Goal: Task Accomplishment & Management: Use online tool/utility

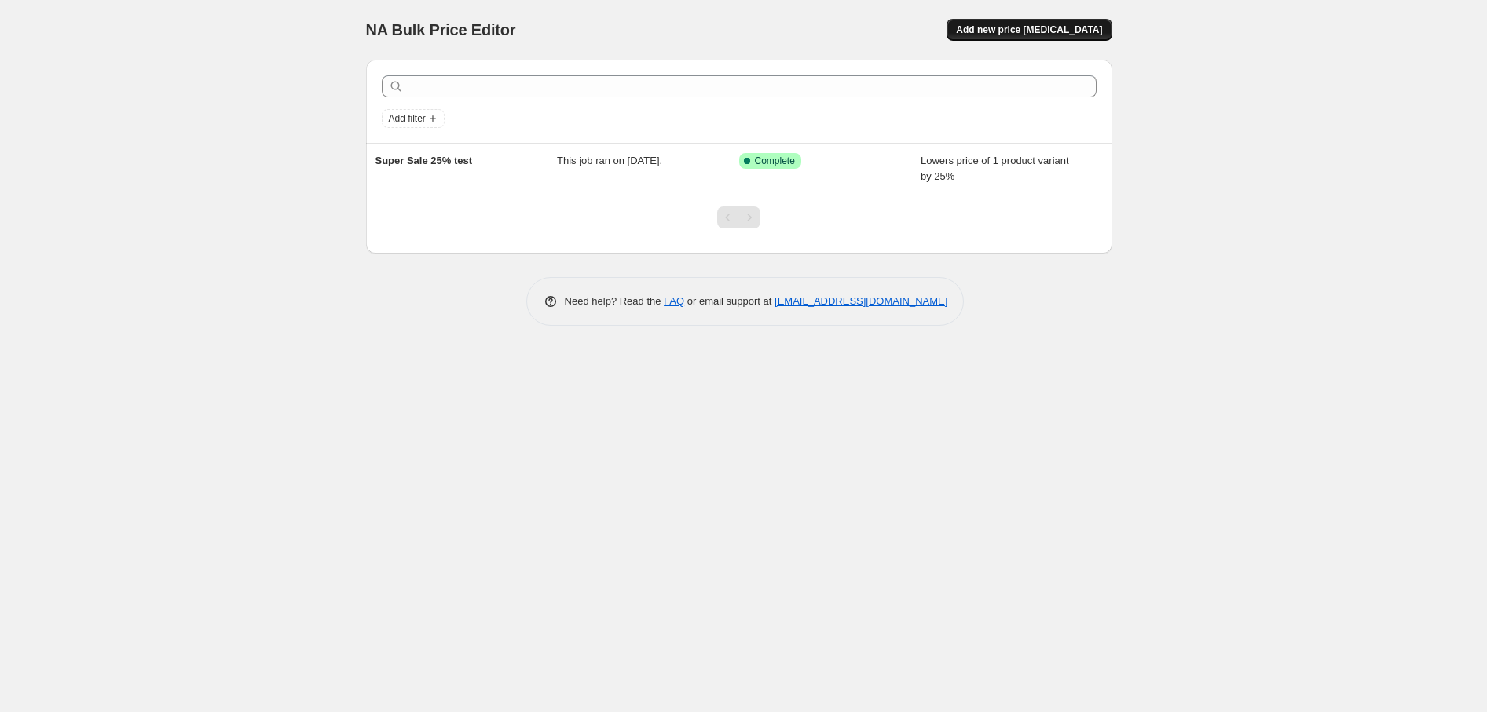
click at [1025, 28] on span "Add new price [MEDICAL_DATA]" at bounding box center [1029, 30] width 146 height 13
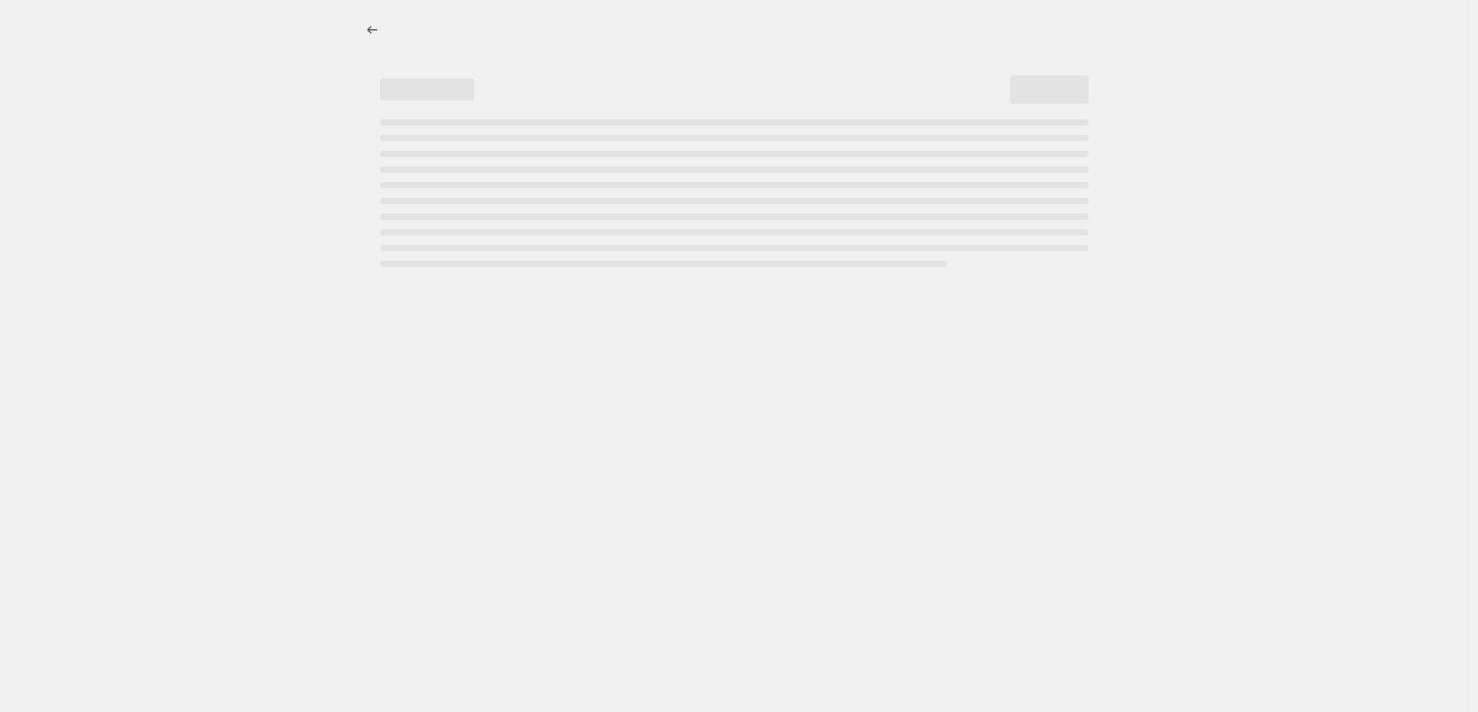
select select "percentage"
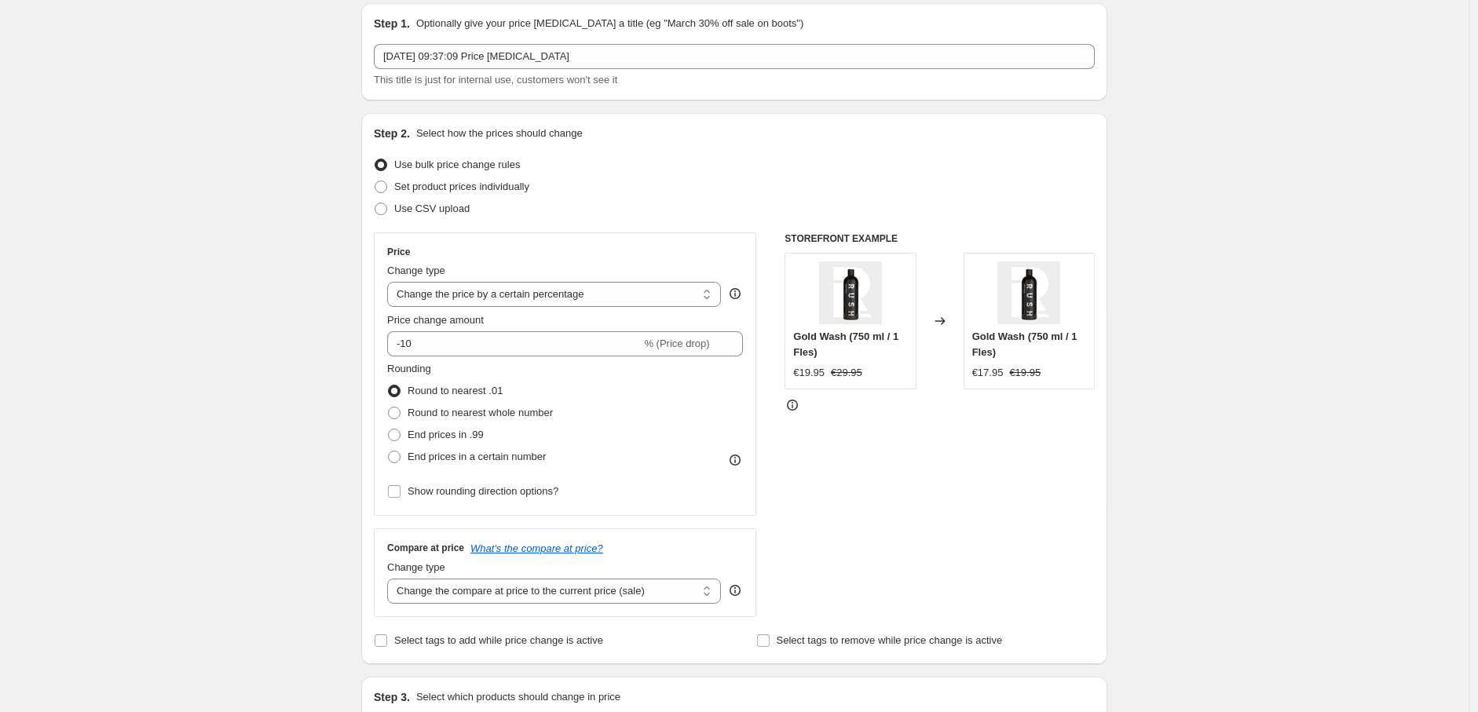
scroll to position [87, 0]
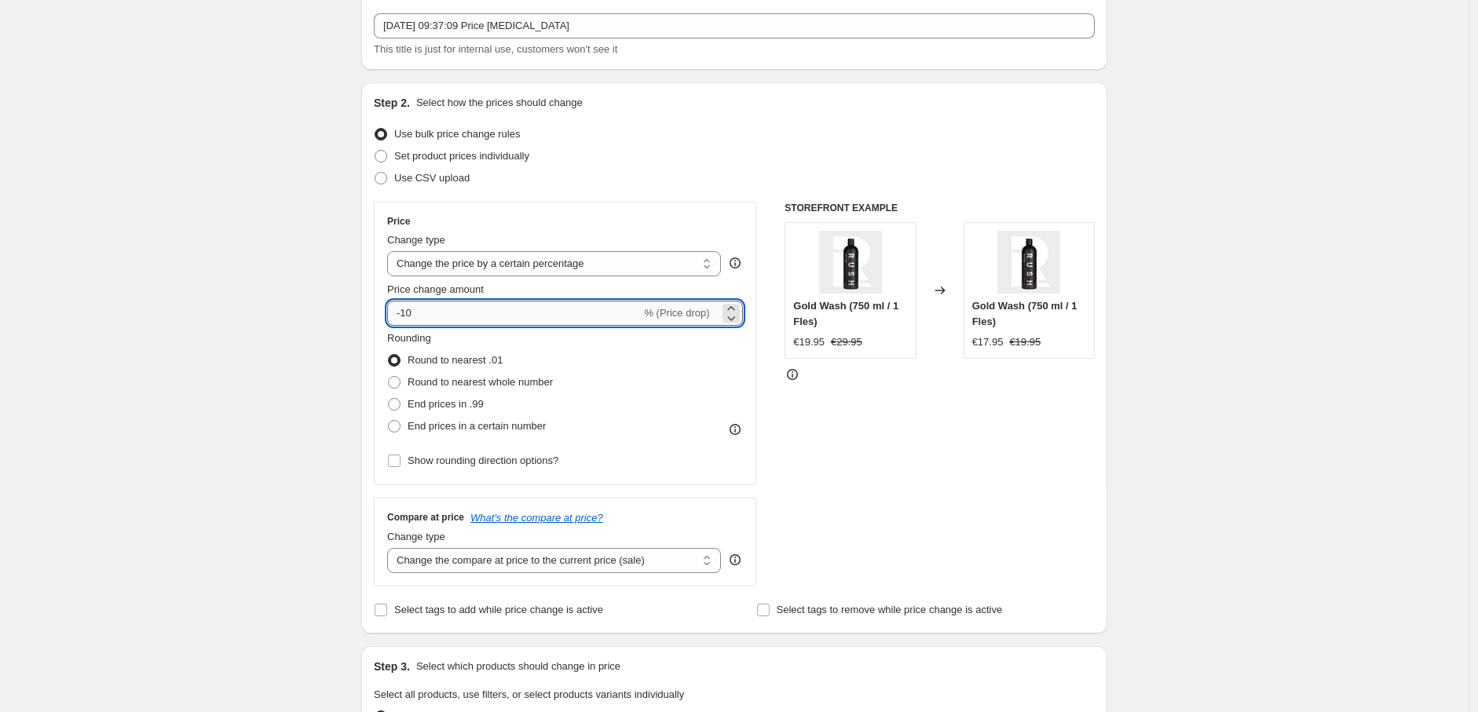
drag, startPoint x: 418, startPoint y: 315, endPoint x: 405, endPoint y: 314, distance: 12.6
click at [405, 314] on input "-10" at bounding box center [514, 313] width 254 height 25
type input "-25"
click at [311, 275] on div "Create new price change job. This page is ready Create new price change job Dra…" at bounding box center [734, 698] width 1469 height 1570
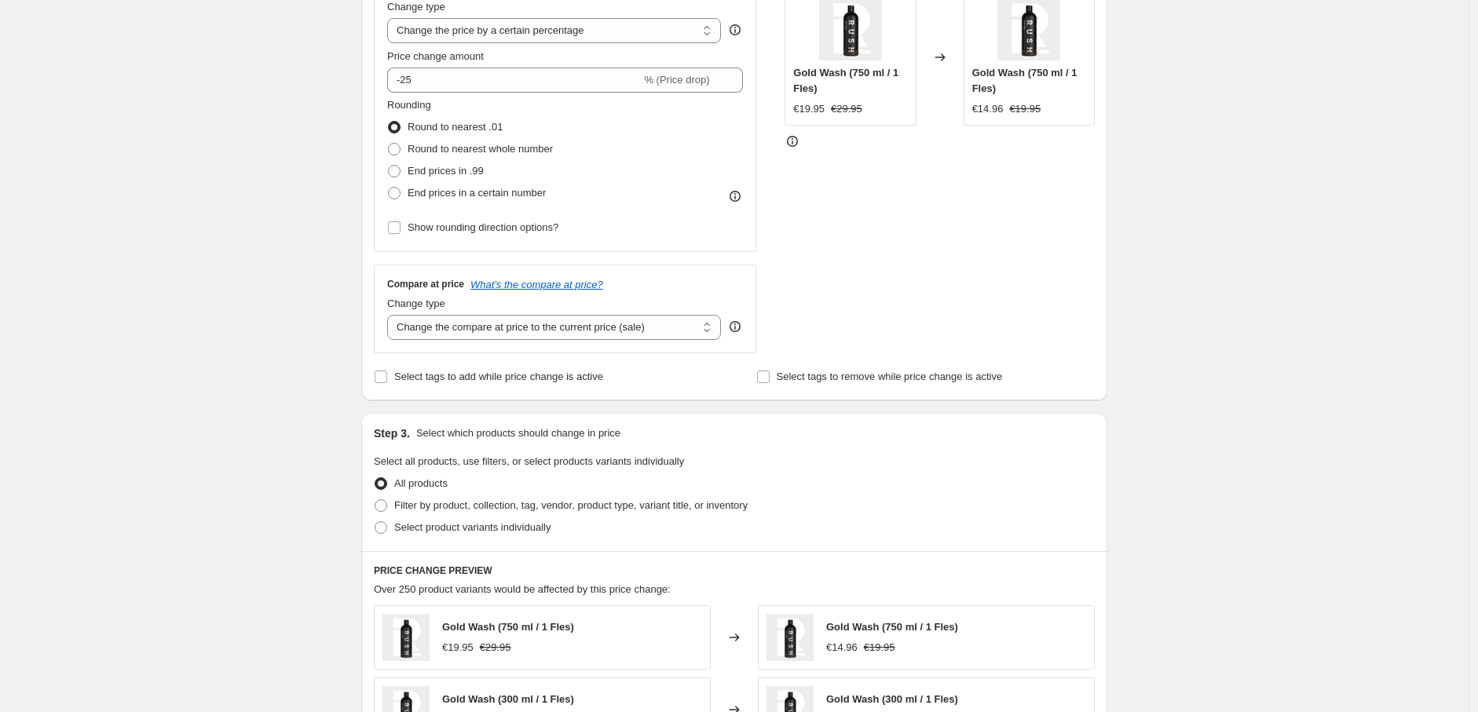
scroll to position [349, 0]
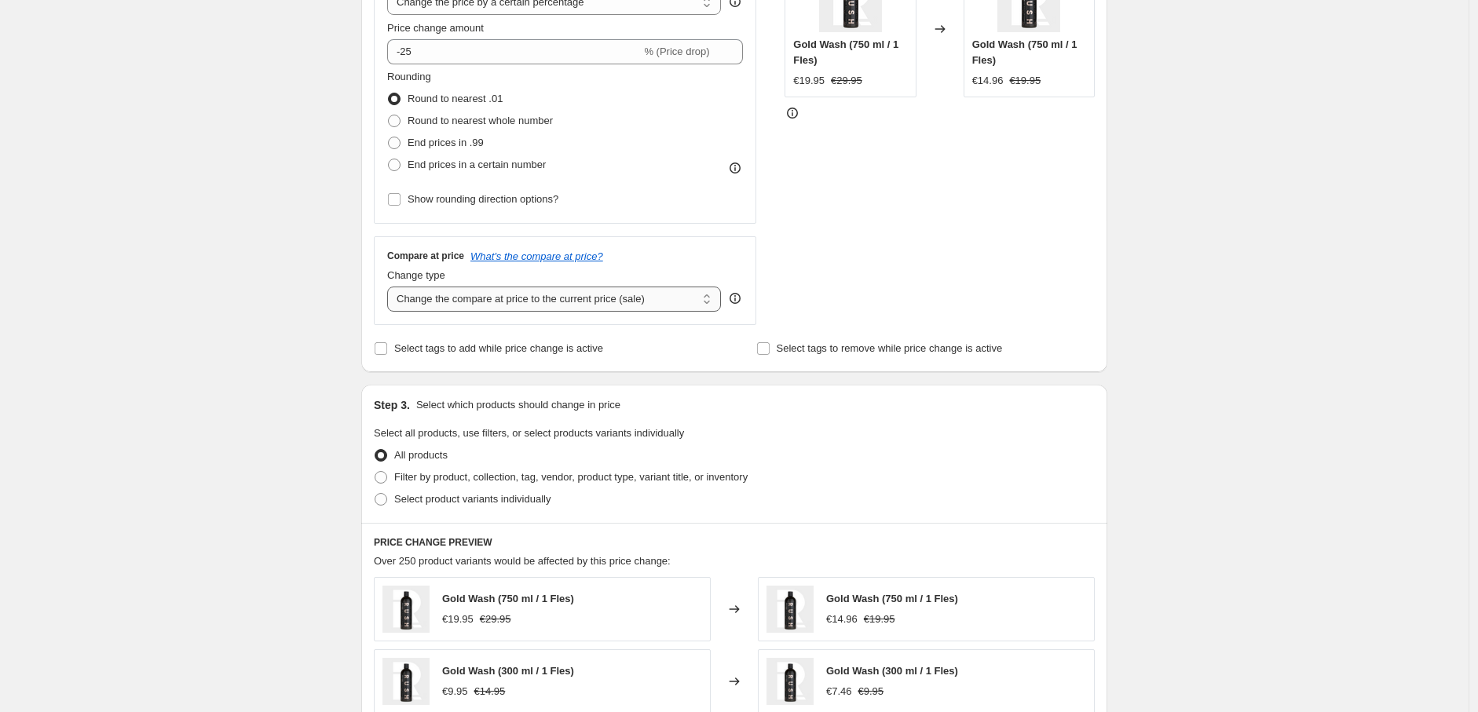
click at [618, 298] on select "Change the compare at price to the current price (sale) Change the compare at p…" at bounding box center [554, 299] width 334 height 25
select select "no_change"
click at [391, 287] on select "Change the compare at price to the current price (sale) Change the compare at p…" at bounding box center [554, 299] width 334 height 25
click at [327, 256] on div "Create new price change job. This page is ready Create new price change job Dra…" at bounding box center [734, 436] width 1469 height 1570
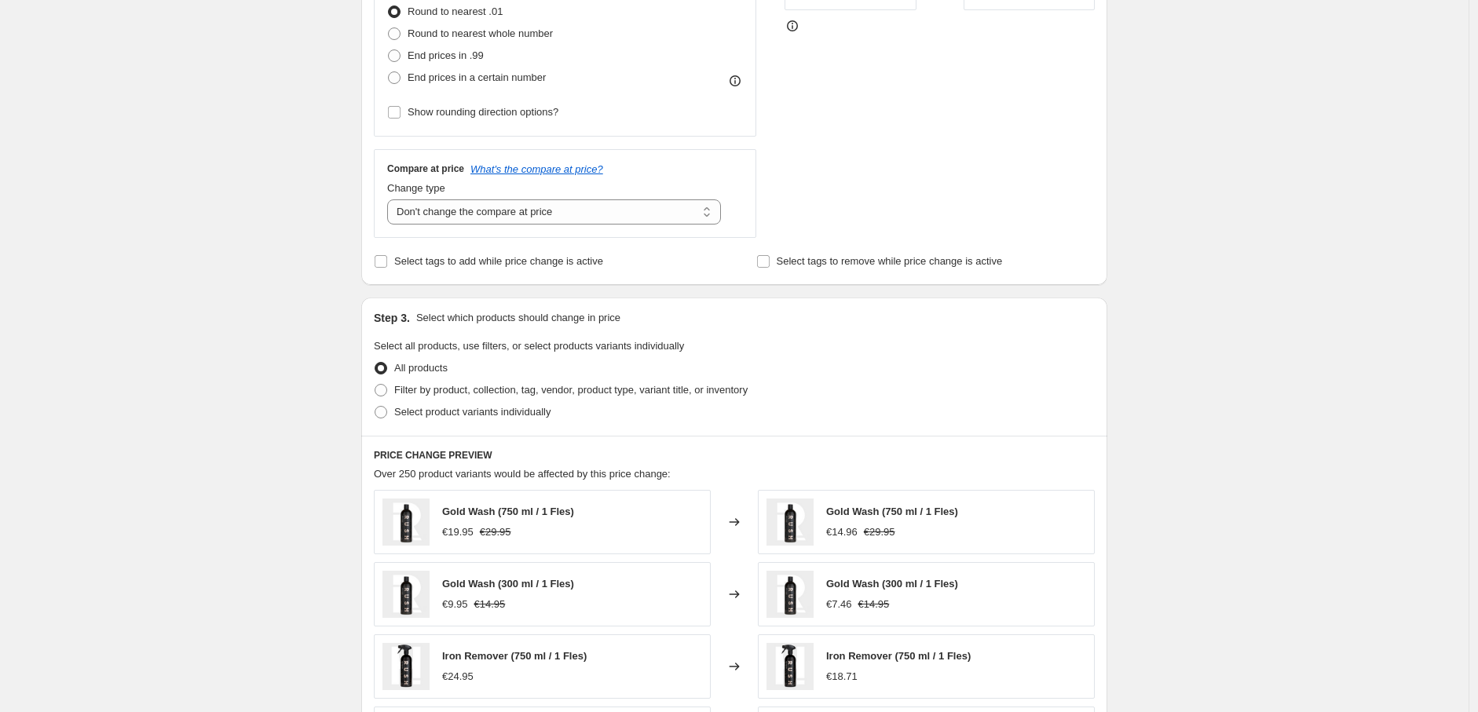
scroll to position [523, 0]
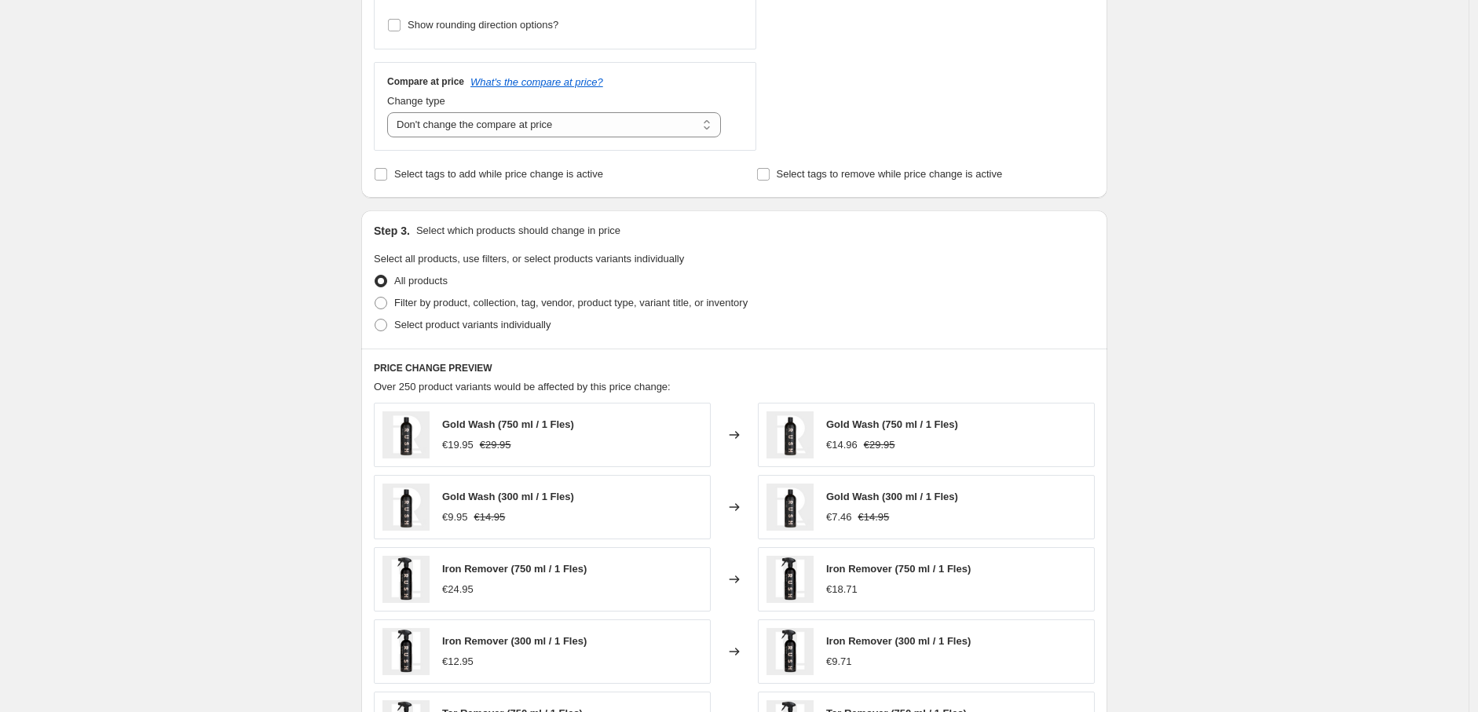
drag, startPoint x: 367, startPoint y: 285, endPoint x: 189, endPoint y: 268, distance: 178.4
click at [189, 268] on div "Create new price change job. This page is ready Create new price change job Dra…" at bounding box center [734, 262] width 1469 height 1570
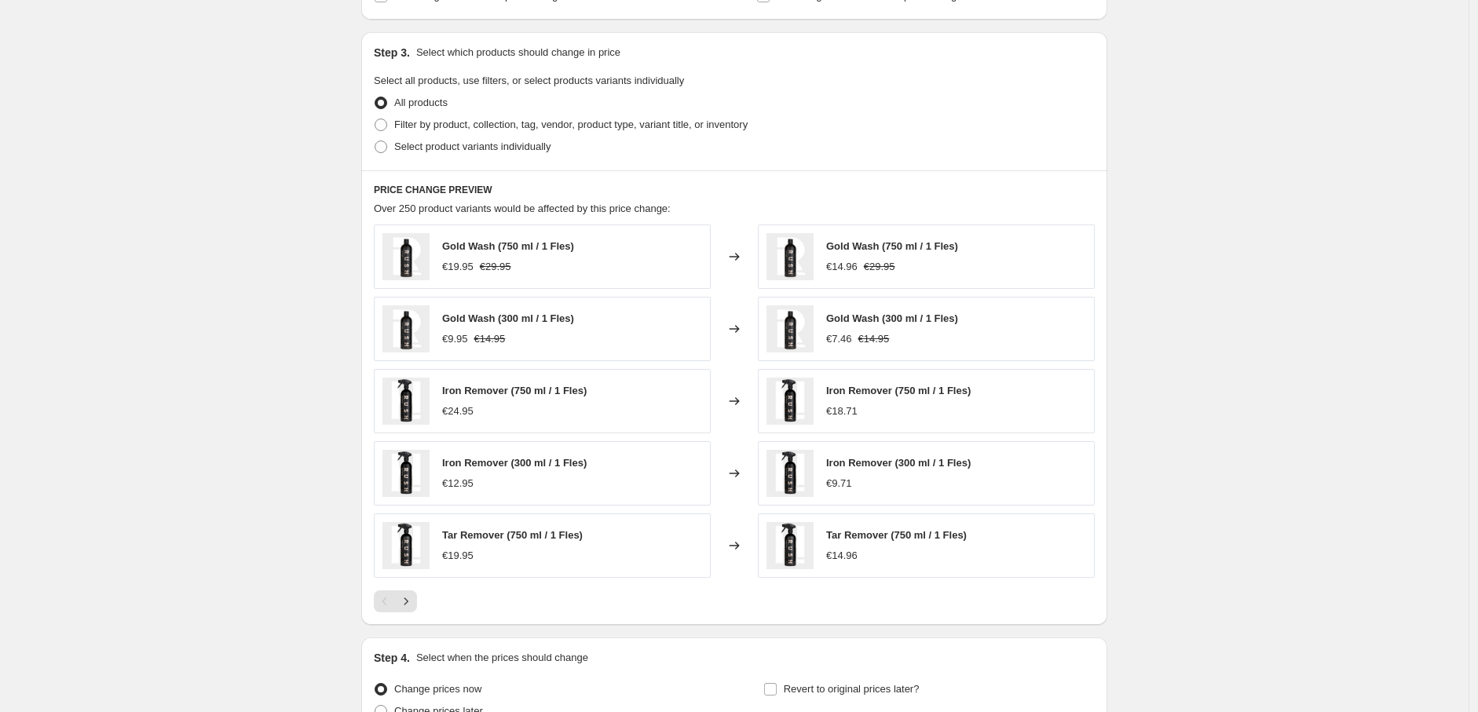
scroll to position [858, 0]
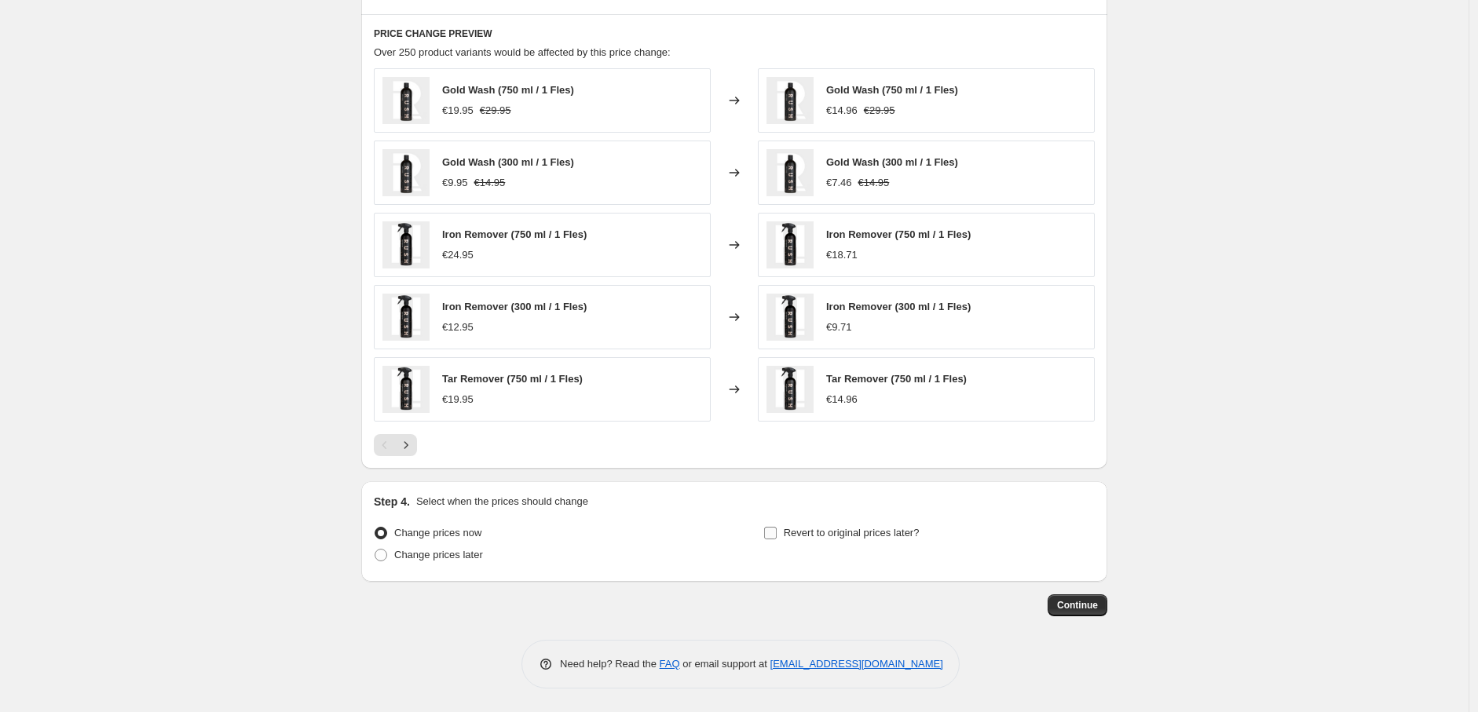
click at [835, 537] on span "Revert to original prices later?" at bounding box center [852, 533] width 136 height 12
click at [777, 537] on input "Revert to original prices later?" at bounding box center [770, 533] width 13 height 13
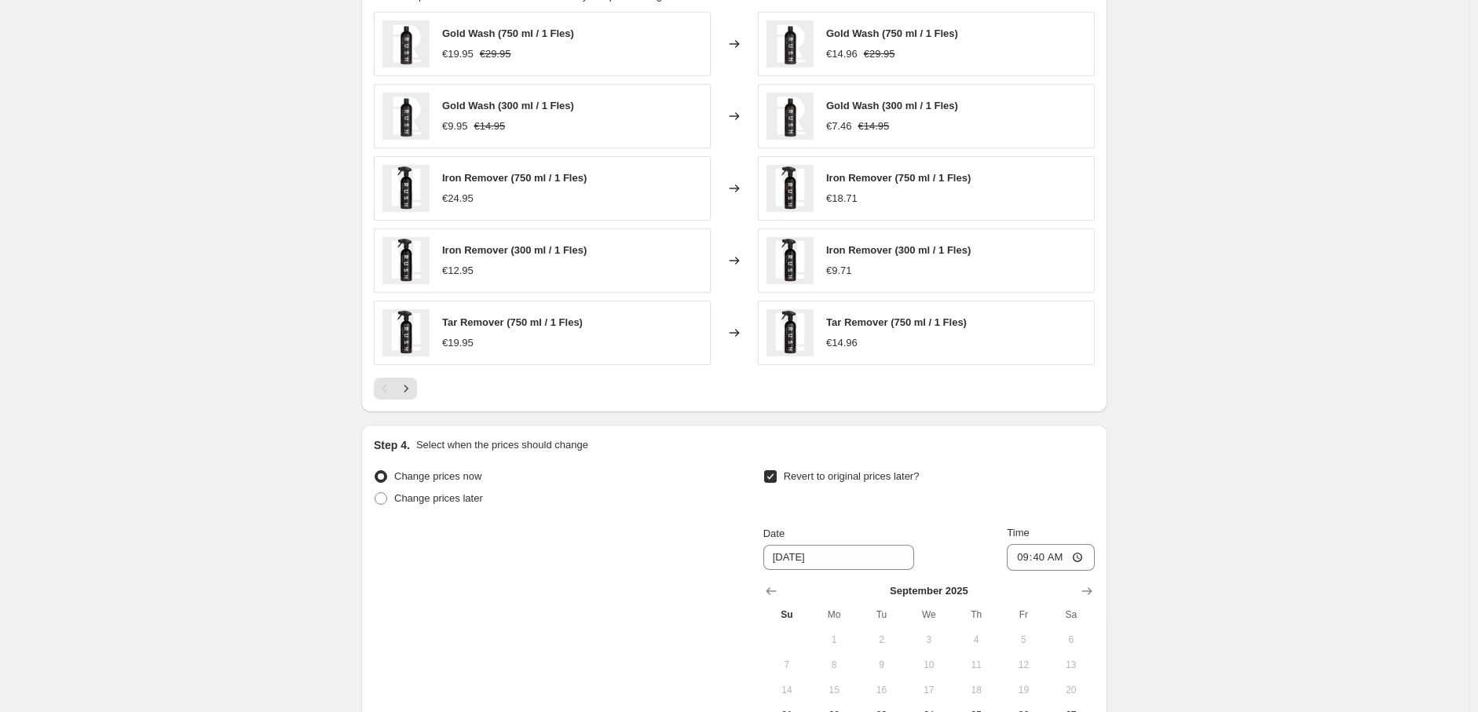
scroll to position [945, 0]
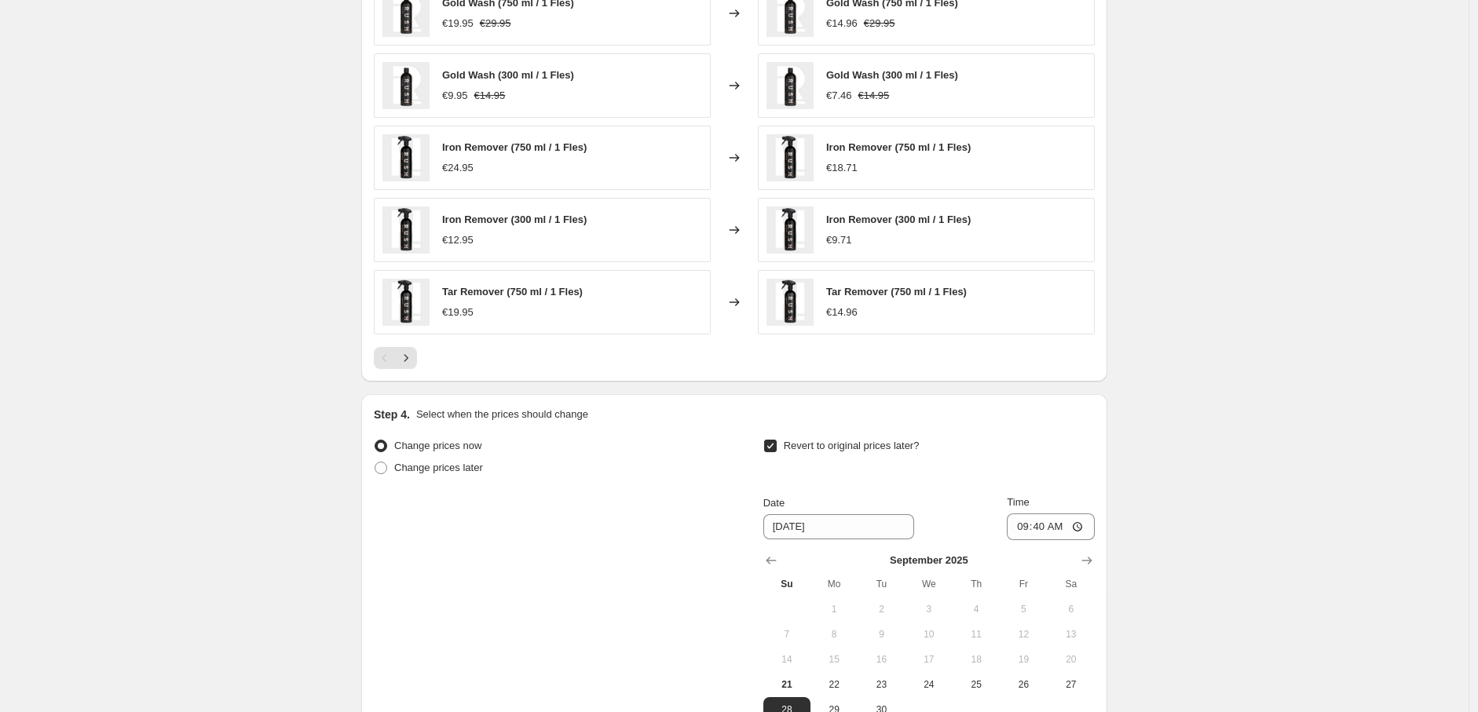
click at [877, 449] on span "Revert to original prices later?" at bounding box center [852, 446] width 136 height 12
click at [777, 449] on input "Revert to original prices later?" at bounding box center [770, 446] width 13 height 13
checkbox input "false"
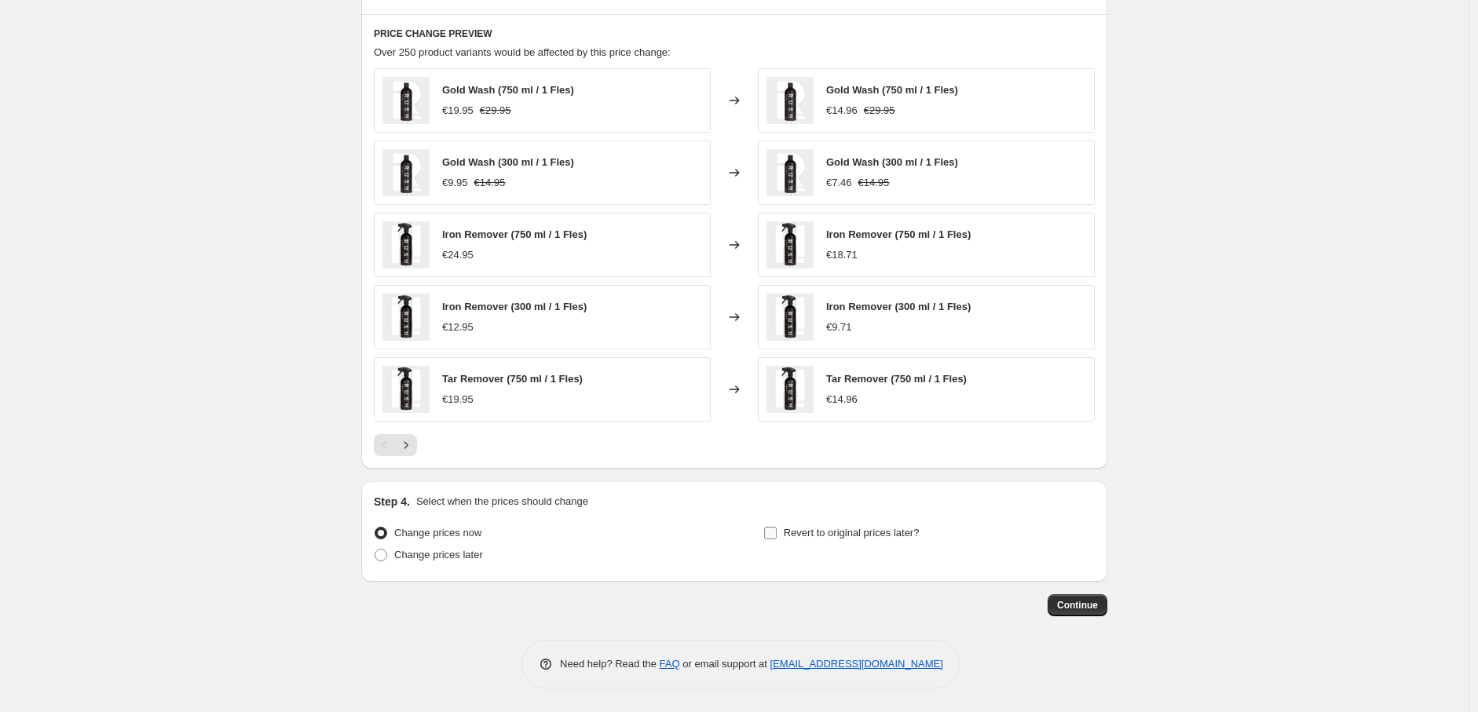
scroll to position [858, 0]
drag, startPoint x: 1093, startPoint y: 606, endPoint x: 1228, endPoint y: 258, distance: 373.3
click at [417, 444] on button "Next" at bounding box center [406, 445] width 22 height 22
click at [414, 444] on icon "Next" at bounding box center [406, 446] width 16 height 16
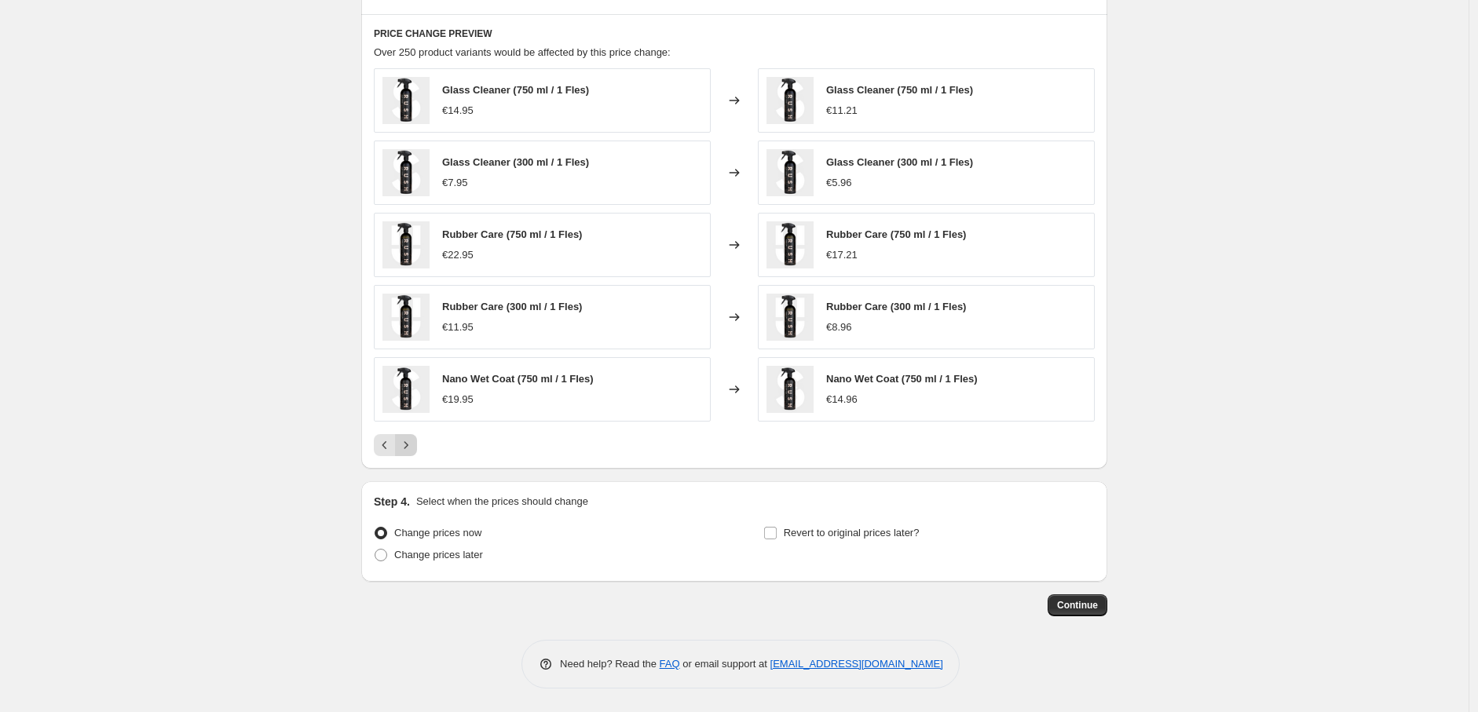
click at [414, 444] on icon "Next" at bounding box center [406, 446] width 16 height 16
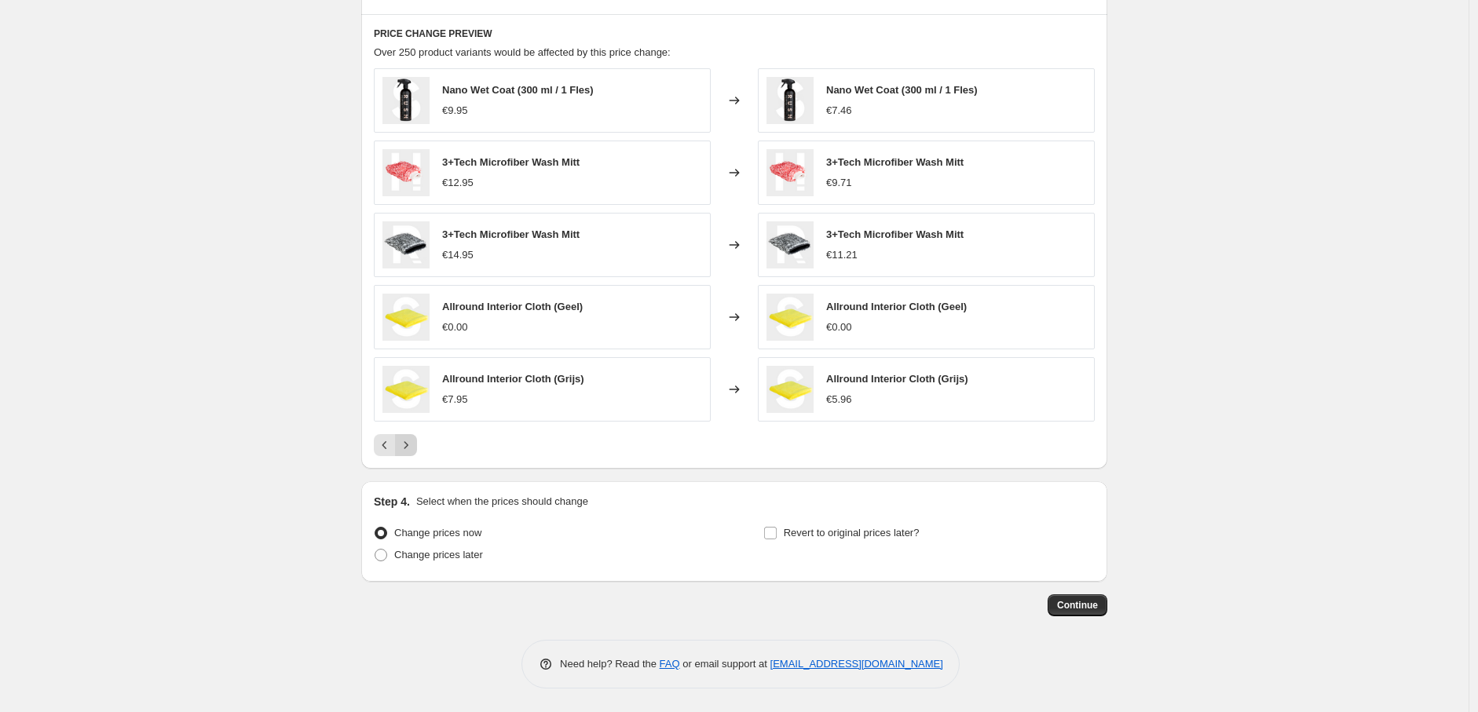
click at [414, 444] on icon "Next" at bounding box center [406, 446] width 16 height 16
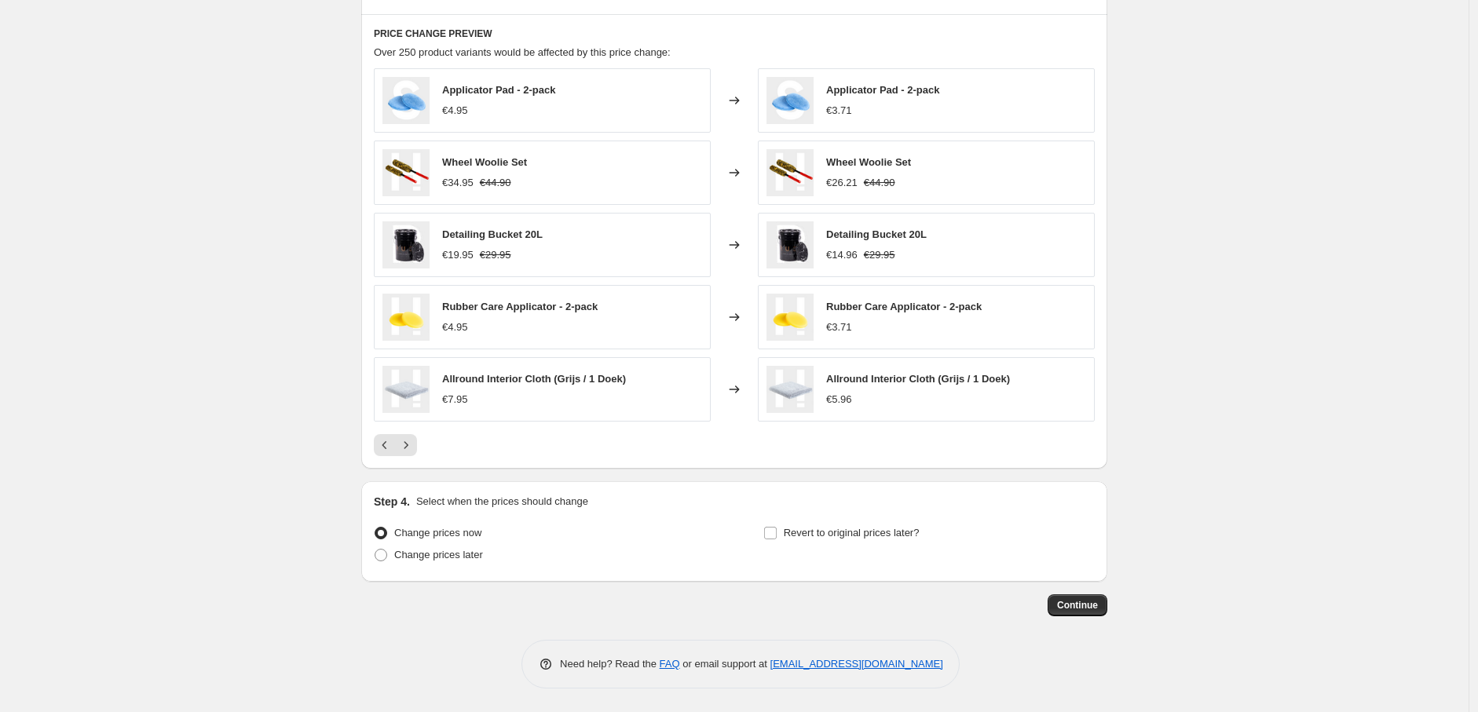
drag, startPoint x: 1084, startPoint y: 611, endPoint x: 1269, endPoint y: 308, distance: 355.0
click at [1097, 607] on span "Continue" at bounding box center [1077, 605] width 41 height 13
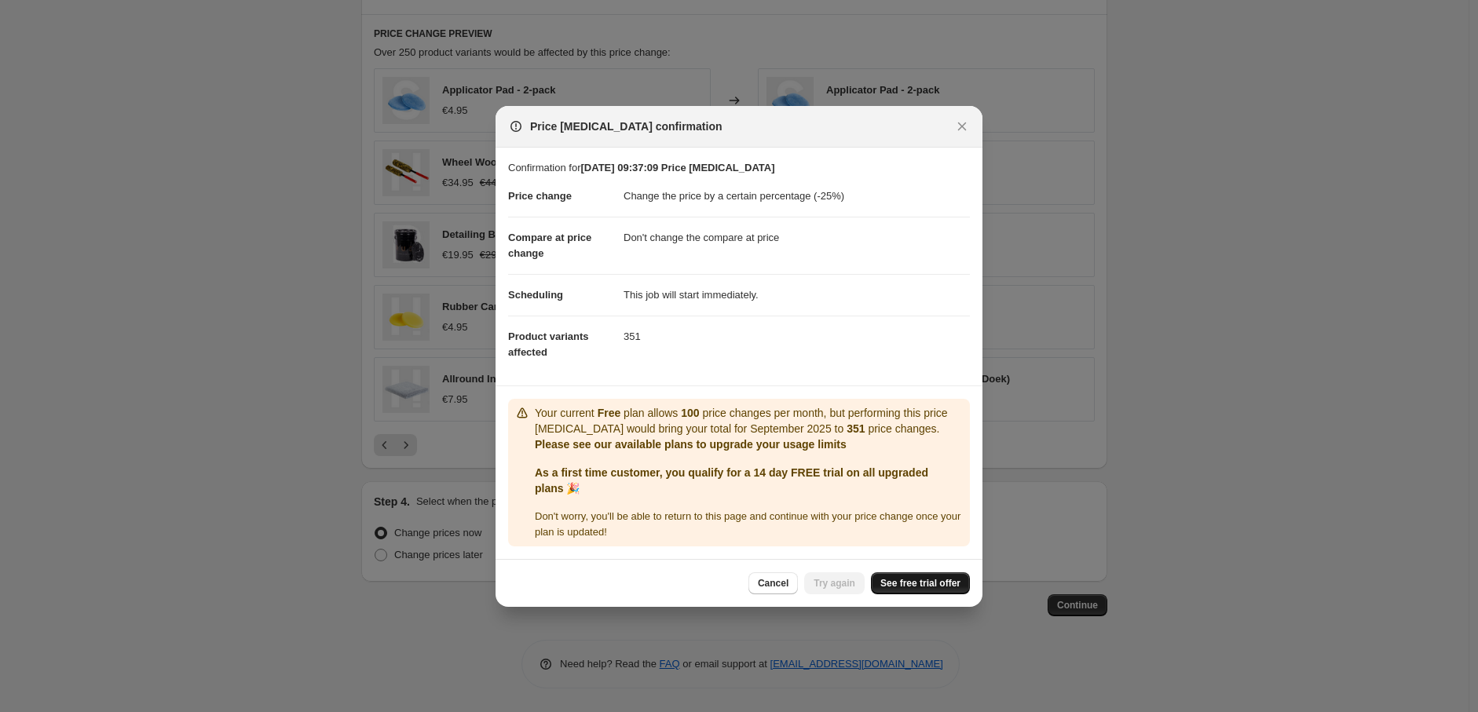
click at [947, 590] on span "See free trial offer" at bounding box center [921, 583] width 80 height 13
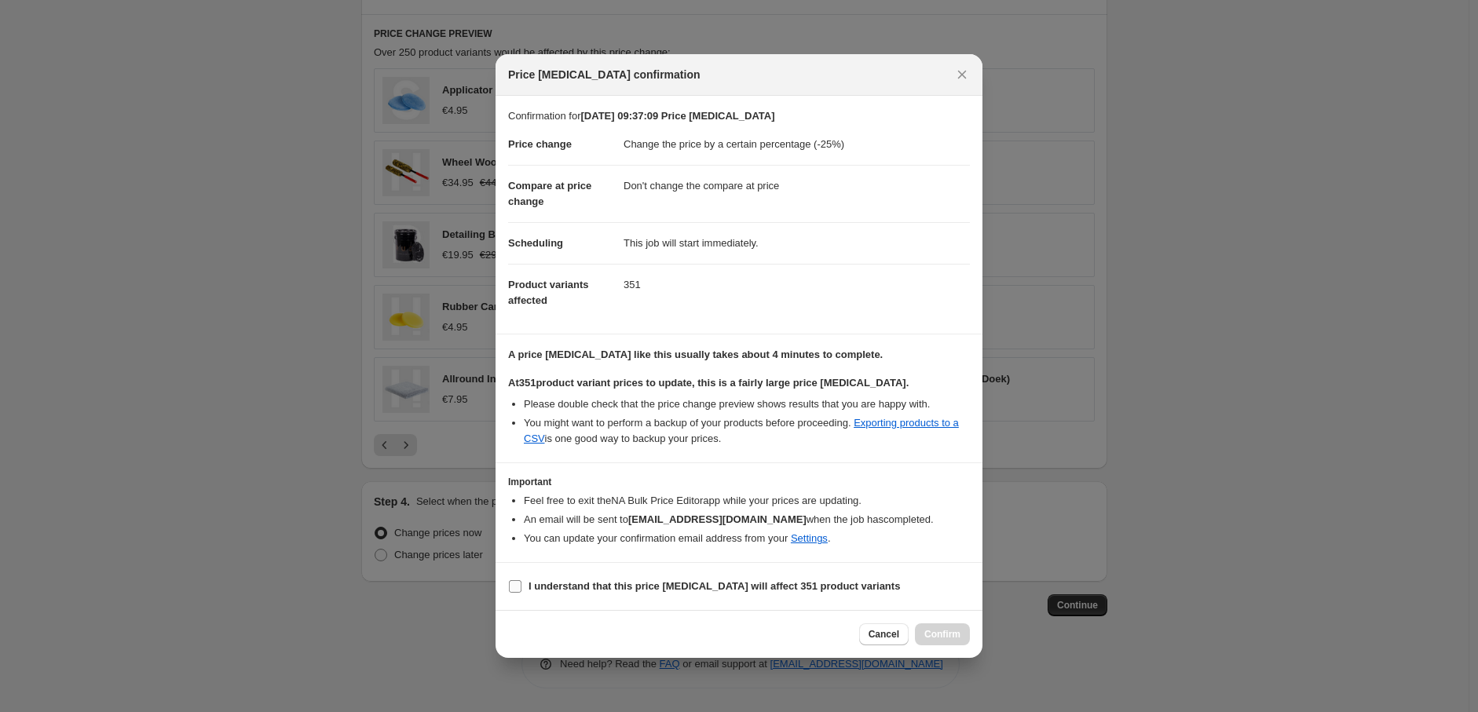
click at [617, 591] on b "I understand that this price change job will affect 351 product variants" at bounding box center [715, 586] width 372 height 12
click at [522, 591] on input "I understand that this price change job will affect 351 product variants" at bounding box center [515, 586] width 13 height 13
checkbox input "true"
drag, startPoint x: 952, startPoint y: 637, endPoint x: 653, endPoint y: 618, distance: 299.9
click at [653, 618] on div "Cancel Confirm" at bounding box center [739, 634] width 487 height 48
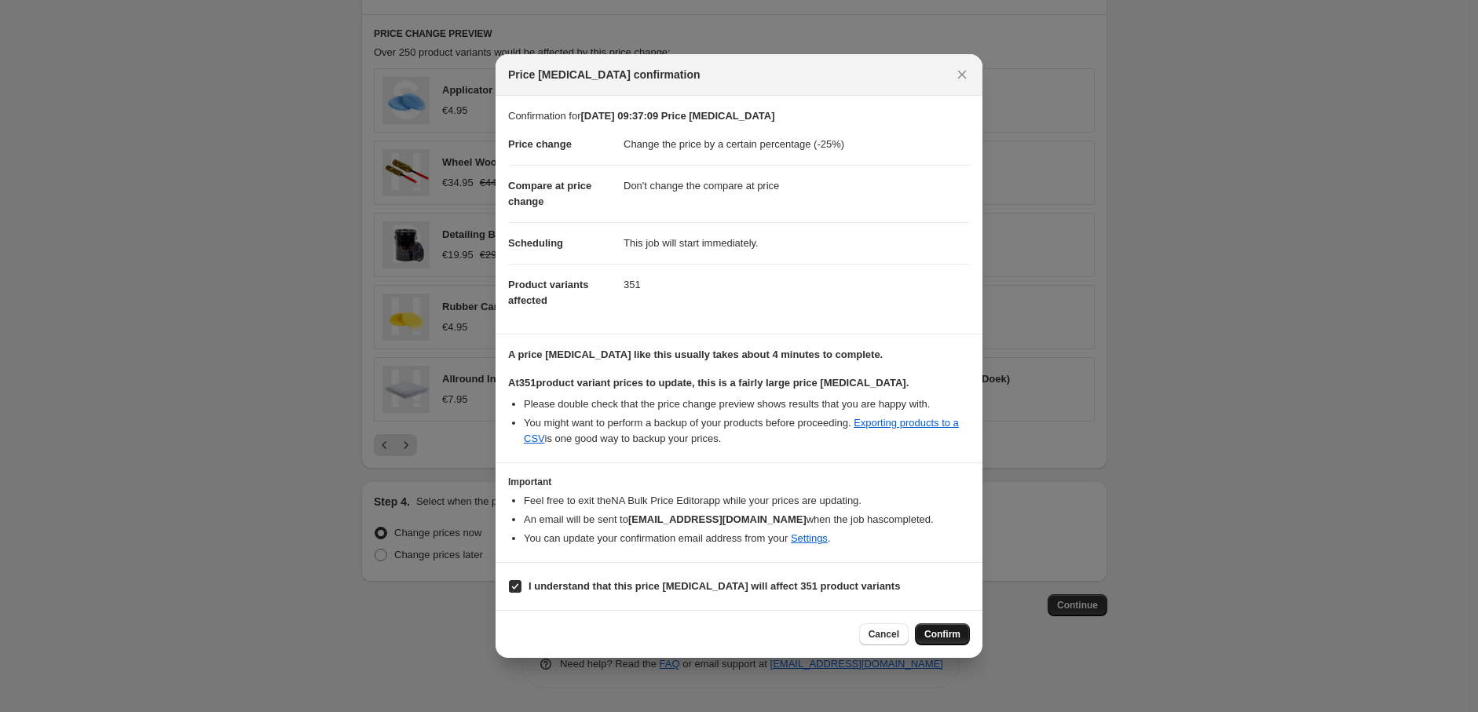
click at [955, 633] on span "Confirm" at bounding box center [943, 634] width 36 height 13
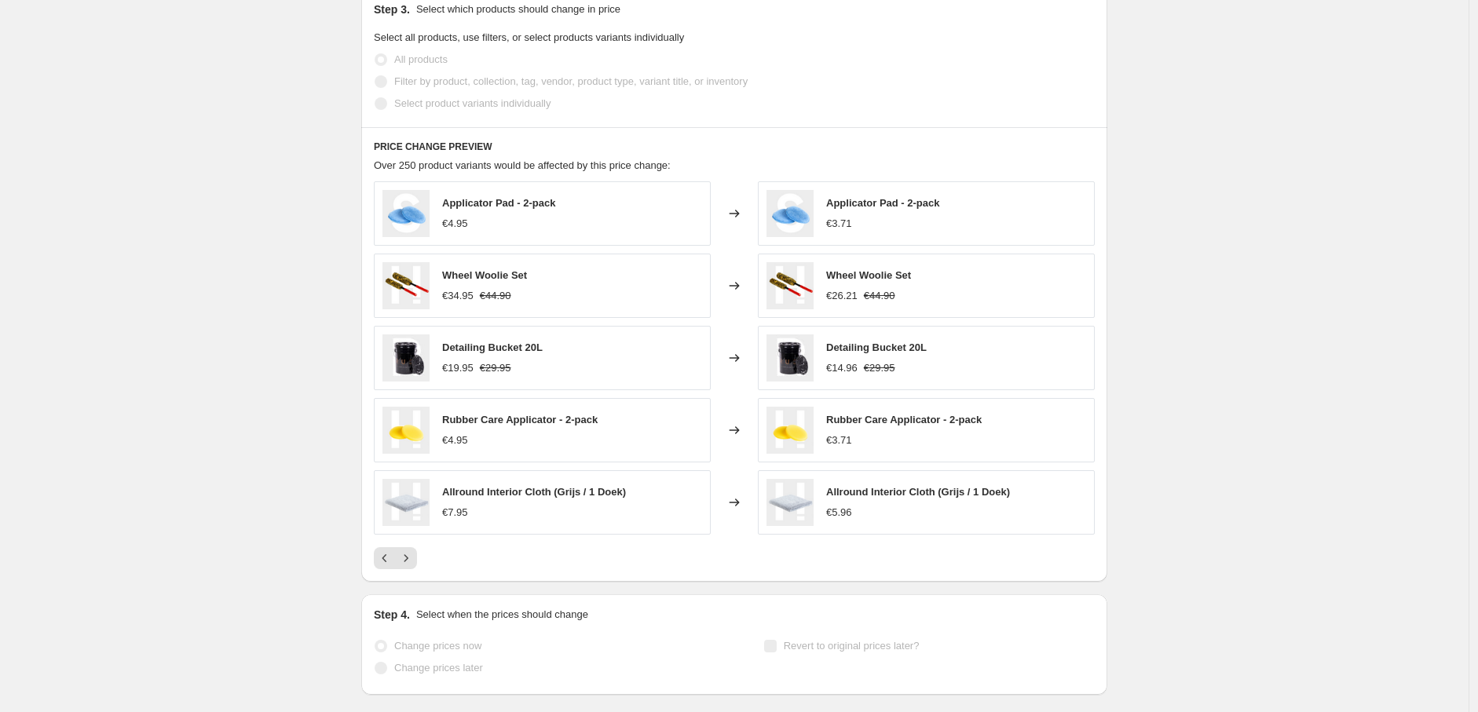
scroll to position [899, 0]
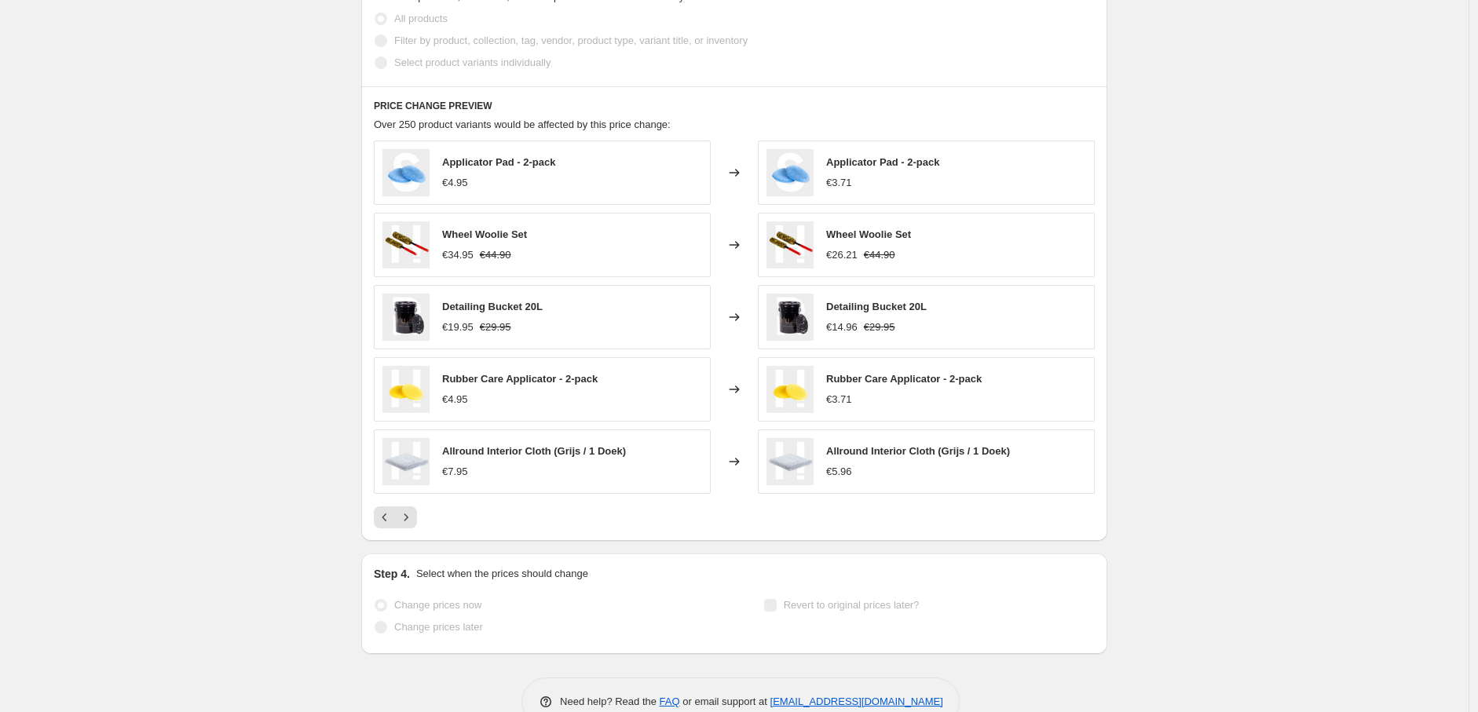
select select "percentage"
select select "no_change"
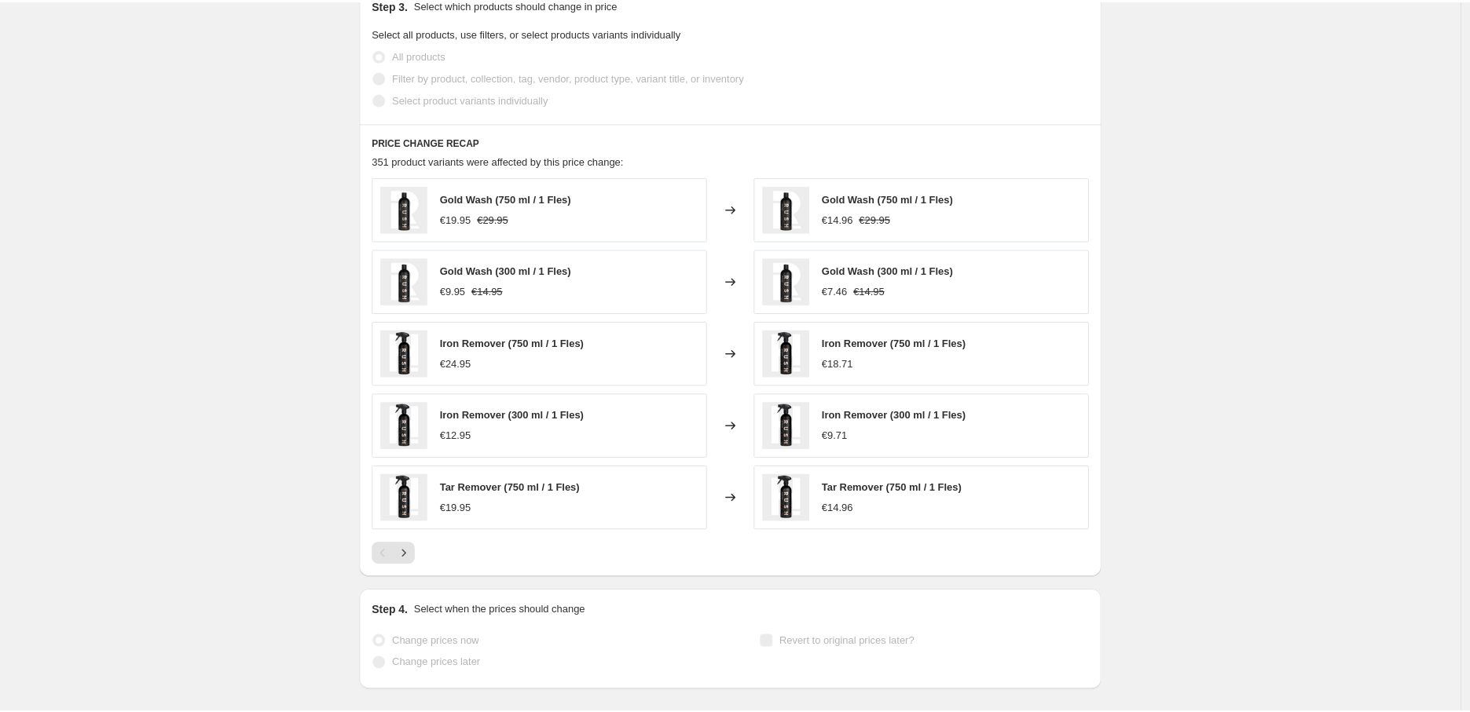
scroll to position [0, 0]
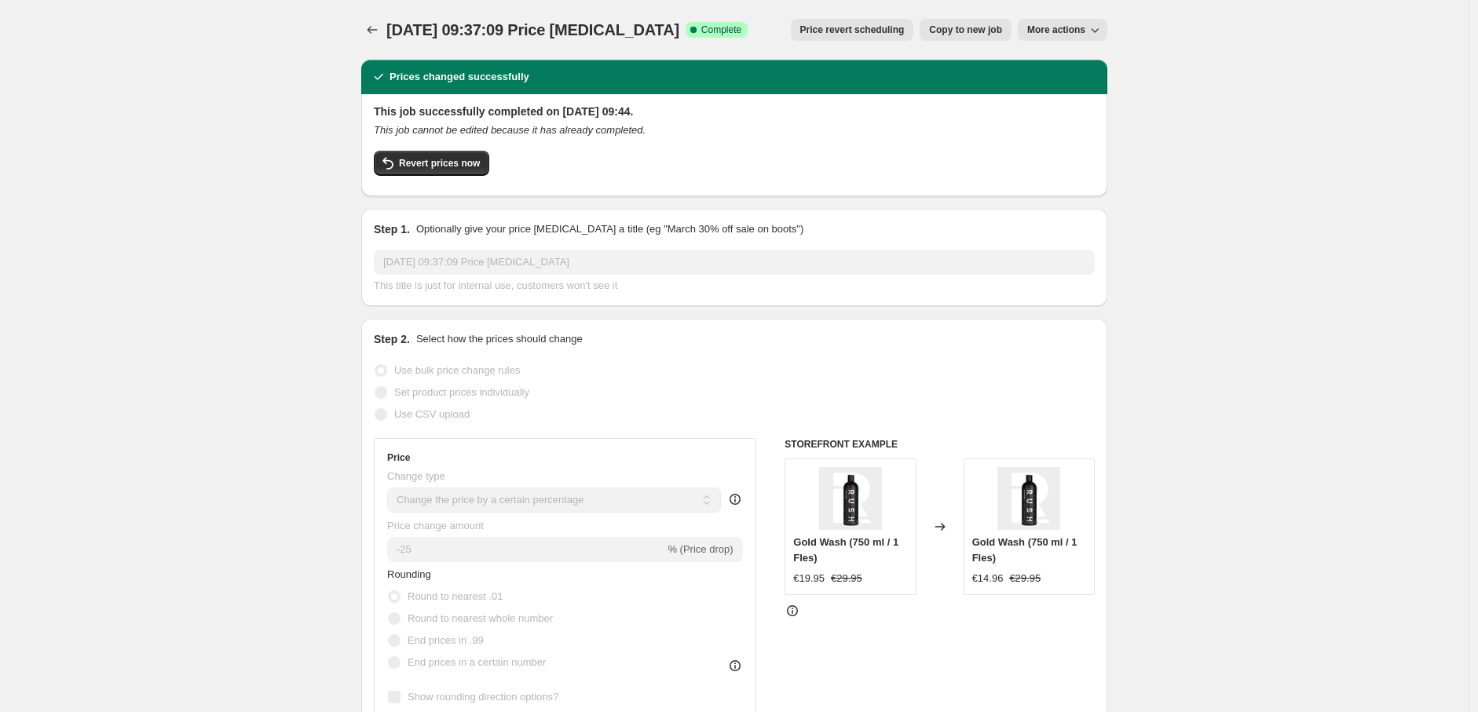
click at [1084, 27] on span "More actions" at bounding box center [1056, 30] width 58 height 13
click at [1100, 25] on icon "button" at bounding box center [1095, 30] width 16 height 16
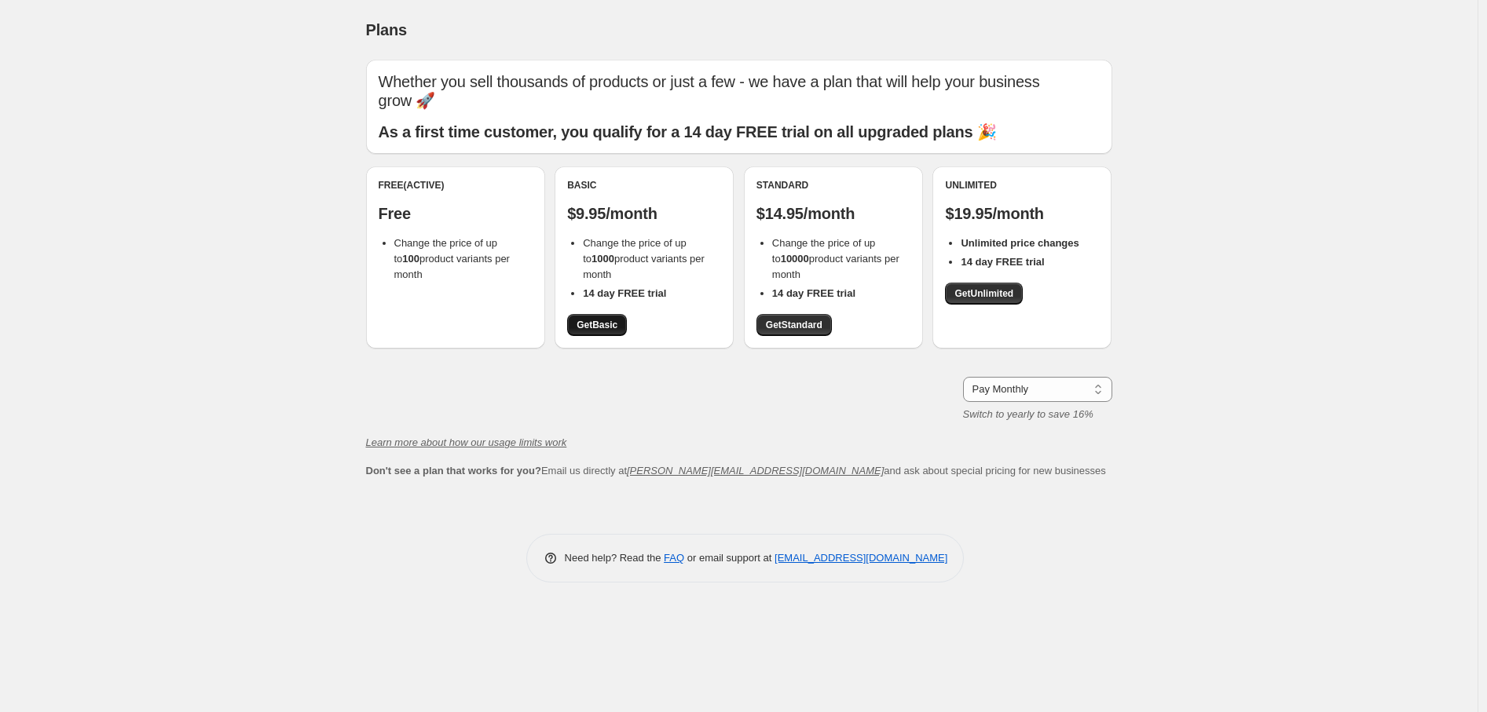
click at [603, 326] on span "Get Basic" at bounding box center [597, 325] width 41 height 13
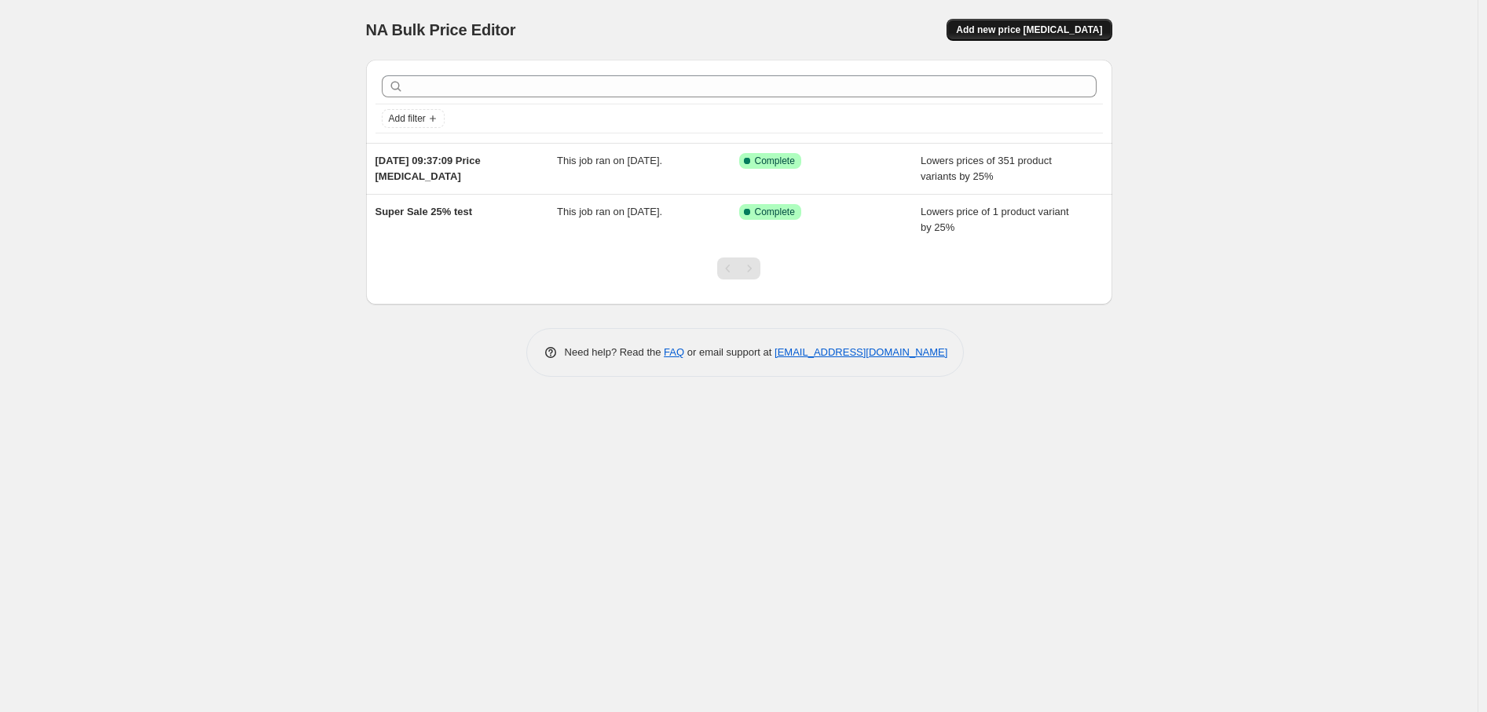
click at [1057, 25] on span "Add new price [MEDICAL_DATA]" at bounding box center [1029, 30] width 146 height 13
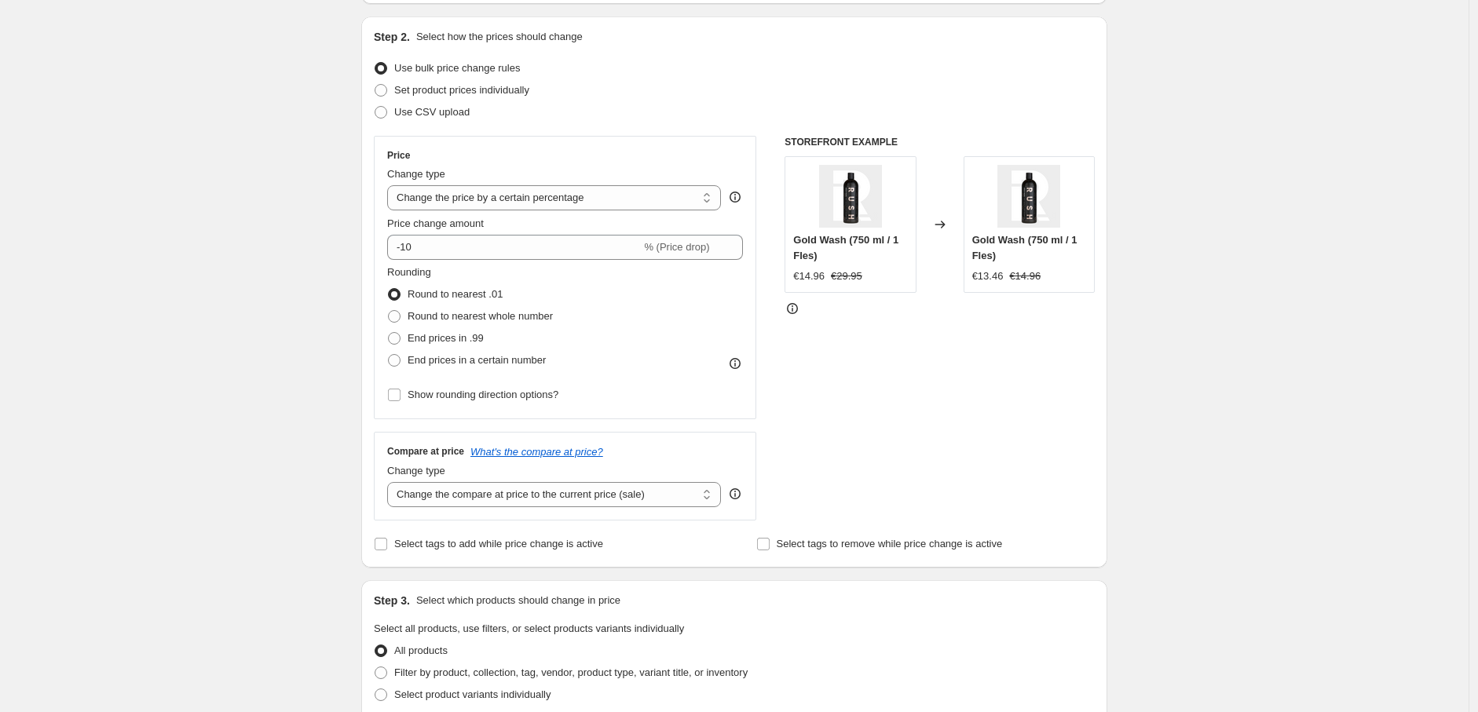
scroll to position [174, 0]
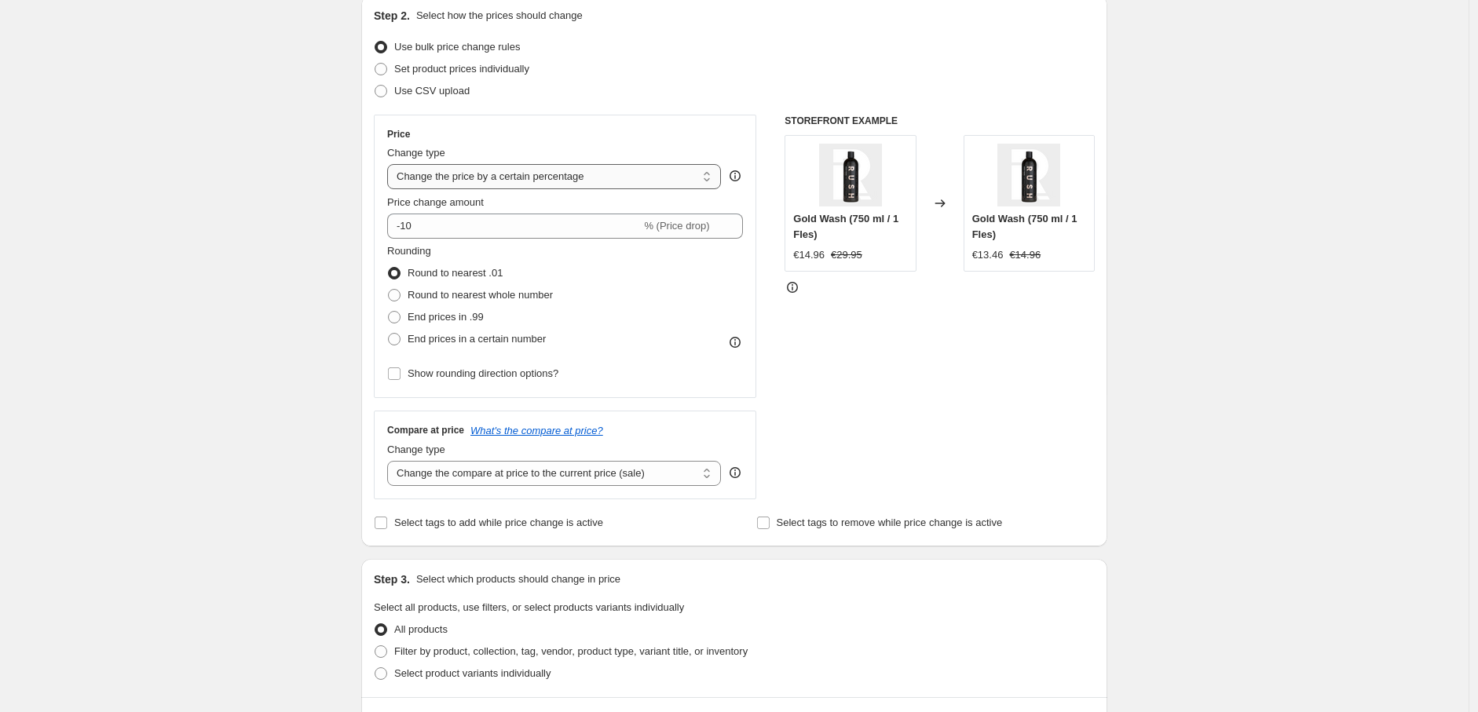
click at [608, 175] on select "Change the price to a certain amount Change the price by a certain amount Chang…" at bounding box center [554, 176] width 334 height 25
select select "no_change"
click at [391, 164] on select "Change the price to a certain amount Change the price by a certain amount Chang…" at bounding box center [554, 176] width 334 height 25
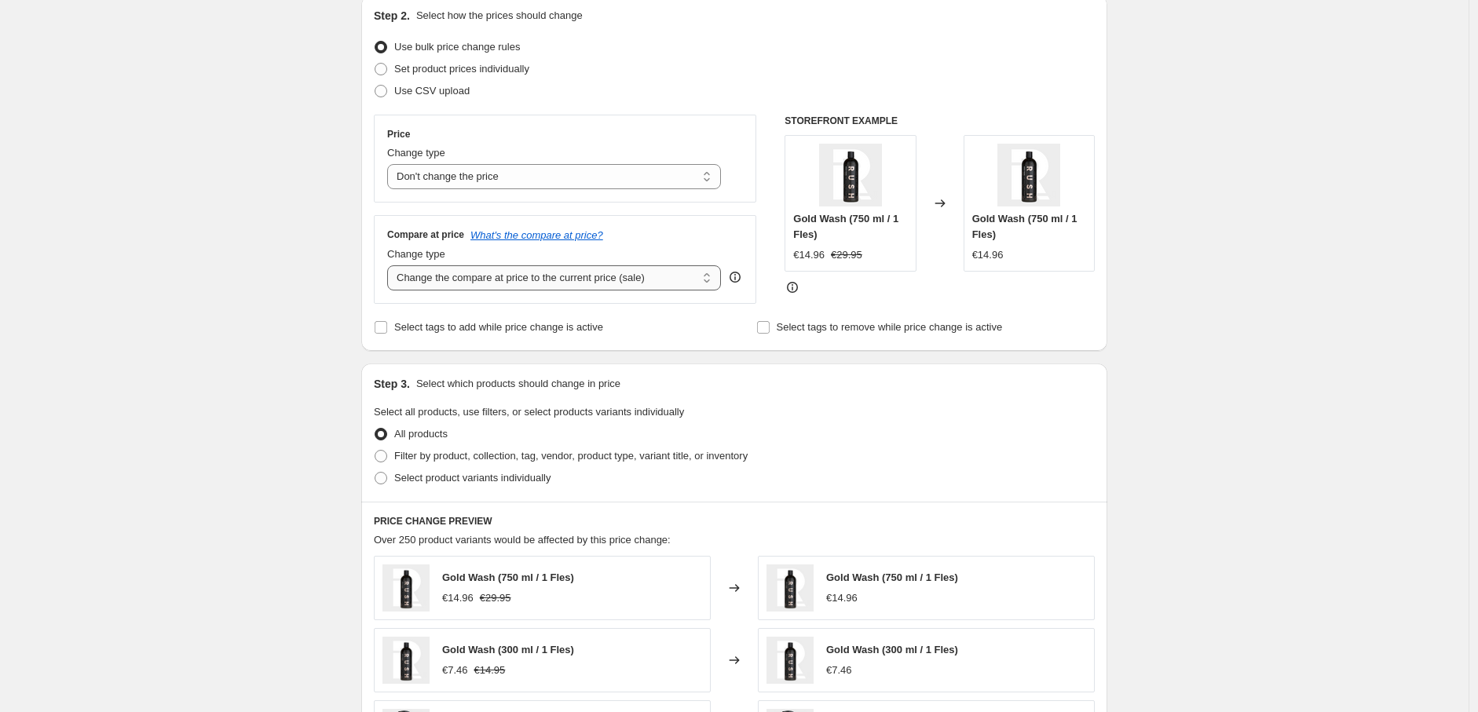
click at [607, 276] on select "Change the compare at price to the current price (sale) Change the compare at p…" at bounding box center [554, 278] width 334 height 25
select select "pp"
click at [391, 266] on select "Change the compare at price to the current price (sale) Change the compare at p…" at bounding box center [554, 278] width 334 height 25
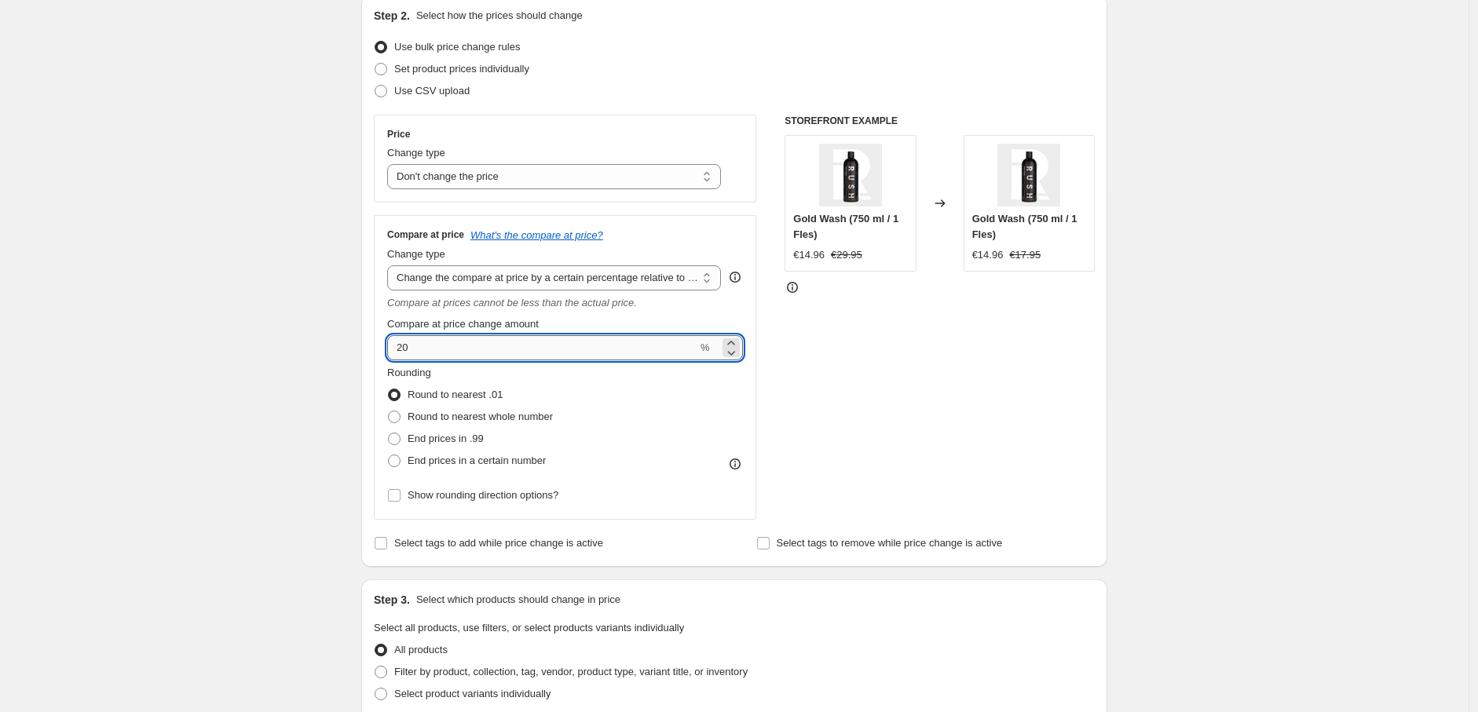
click at [466, 354] on input "20" at bounding box center [542, 347] width 310 height 25
type input "25"
click at [265, 317] on div "Create new price [MEDICAL_DATA]. This page is ready Create new price [MEDICAL_D…" at bounding box center [734, 621] width 1469 height 1591
click at [578, 278] on select "Change the compare at price to the current price (sale) Change the compare at p…" at bounding box center [554, 278] width 334 height 25
drag, startPoint x: 602, startPoint y: 274, endPoint x: 593, endPoint y: 276, distance: 9.0
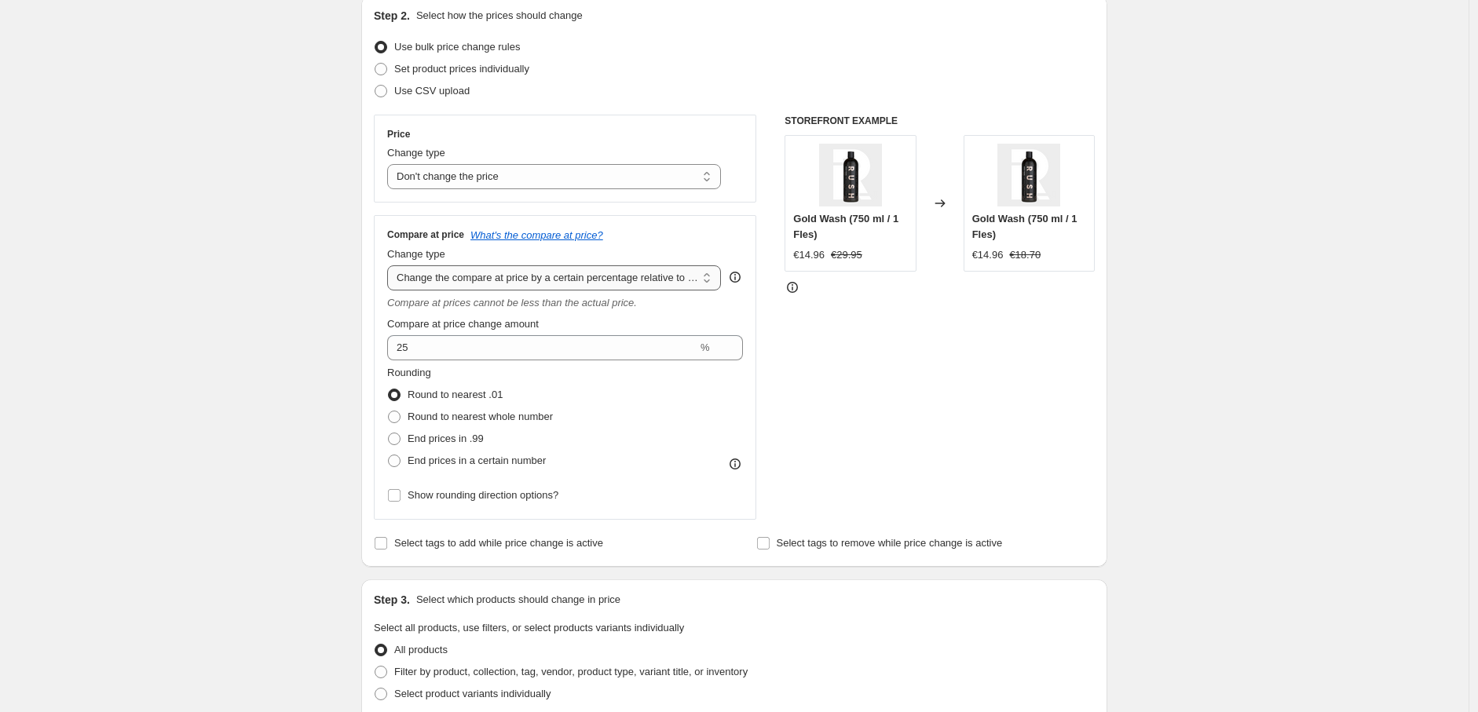
click at [602, 274] on select "Change the compare at price to the current price (sale) Change the compare at p…" at bounding box center [554, 278] width 334 height 25
click at [357, 299] on div "Step 1. Optionally give your price [MEDICAL_DATA] a title (eg "March 30% off sa…" at bounding box center [728, 597] width 759 height 1448
click at [436, 275] on select "Change the compare at price to the current price (sale) Change the compare at p…" at bounding box center [554, 278] width 334 height 25
drag, startPoint x: 476, startPoint y: 274, endPoint x: 444, endPoint y: 281, distance: 33.0
click at [476, 274] on select "Change the compare at price to the current price (sale) Change the compare at p…" at bounding box center [554, 278] width 334 height 25
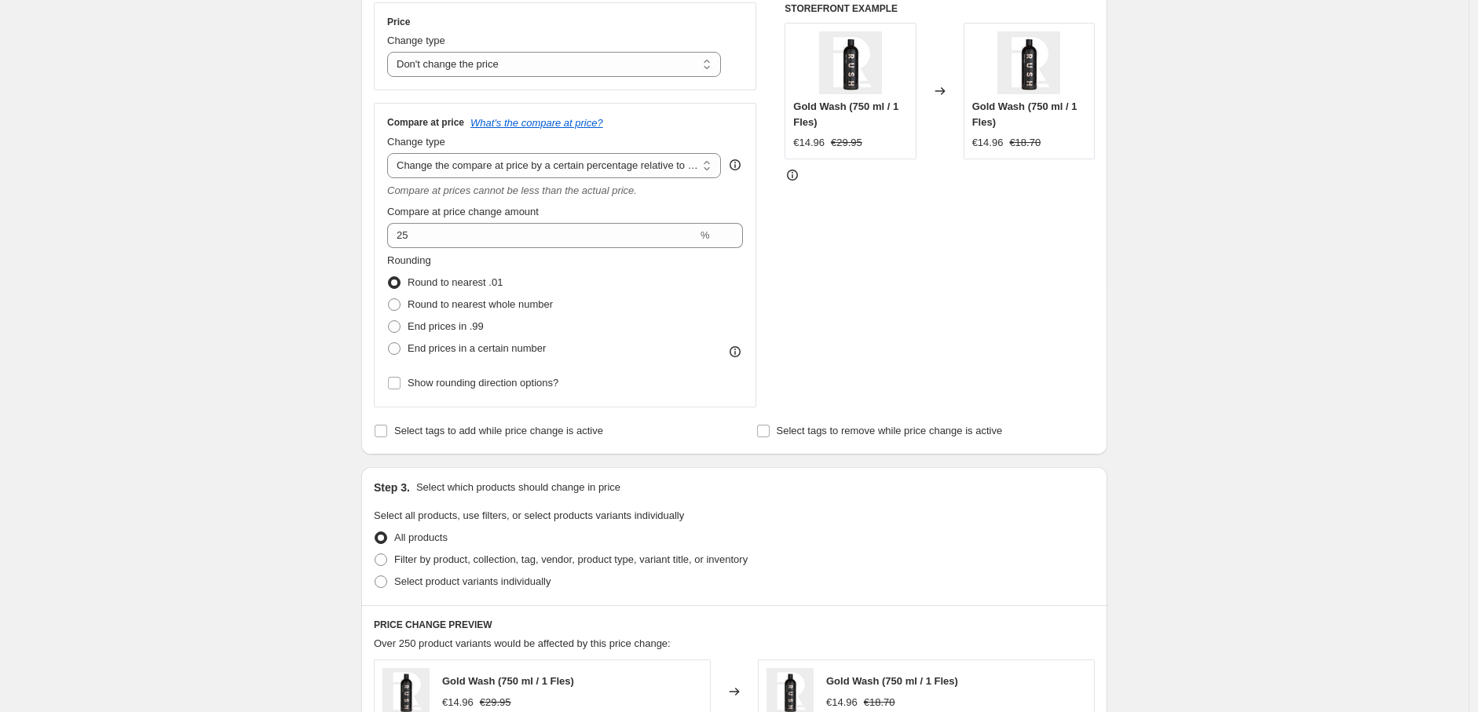
scroll to position [523, 0]
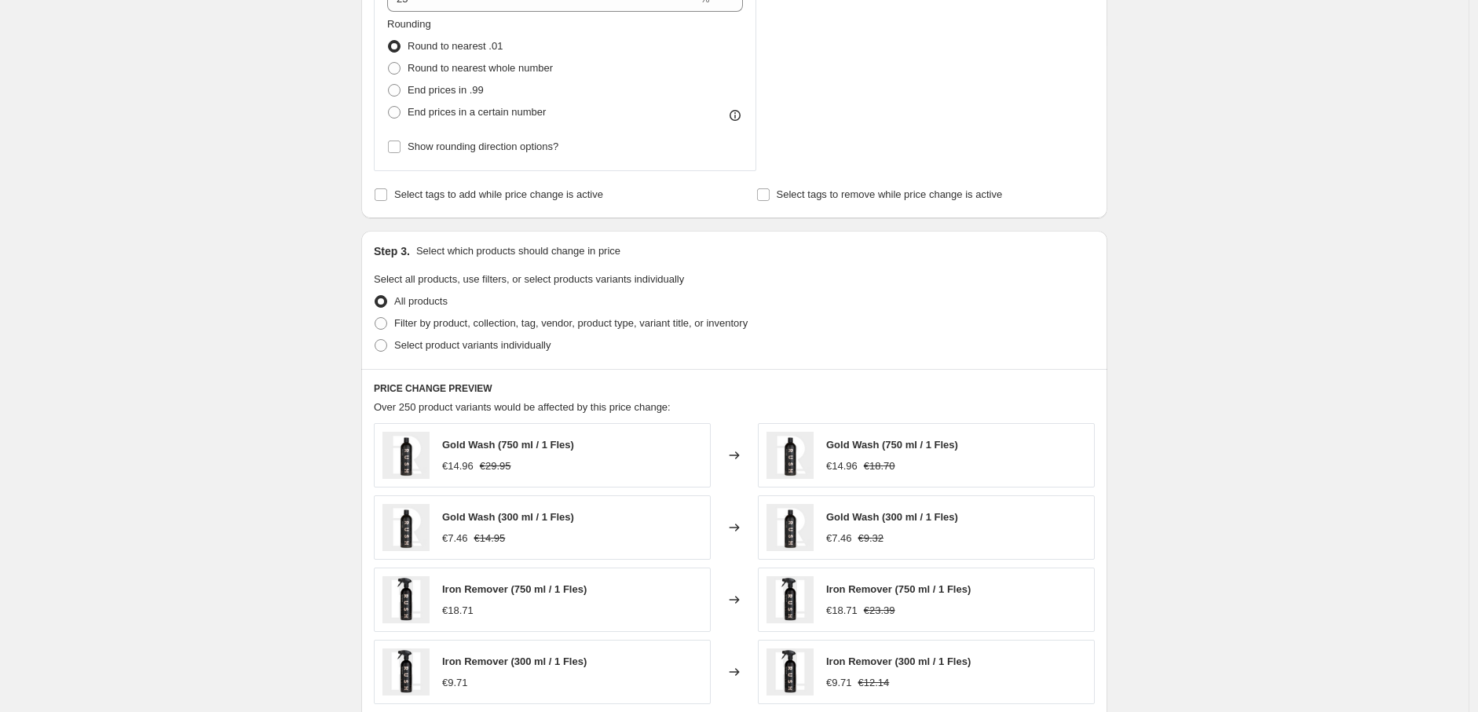
click at [324, 298] on div "Create new price [MEDICAL_DATA]. This page is ready Create new price [MEDICAL_D…" at bounding box center [734, 272] width 1469 height 1591
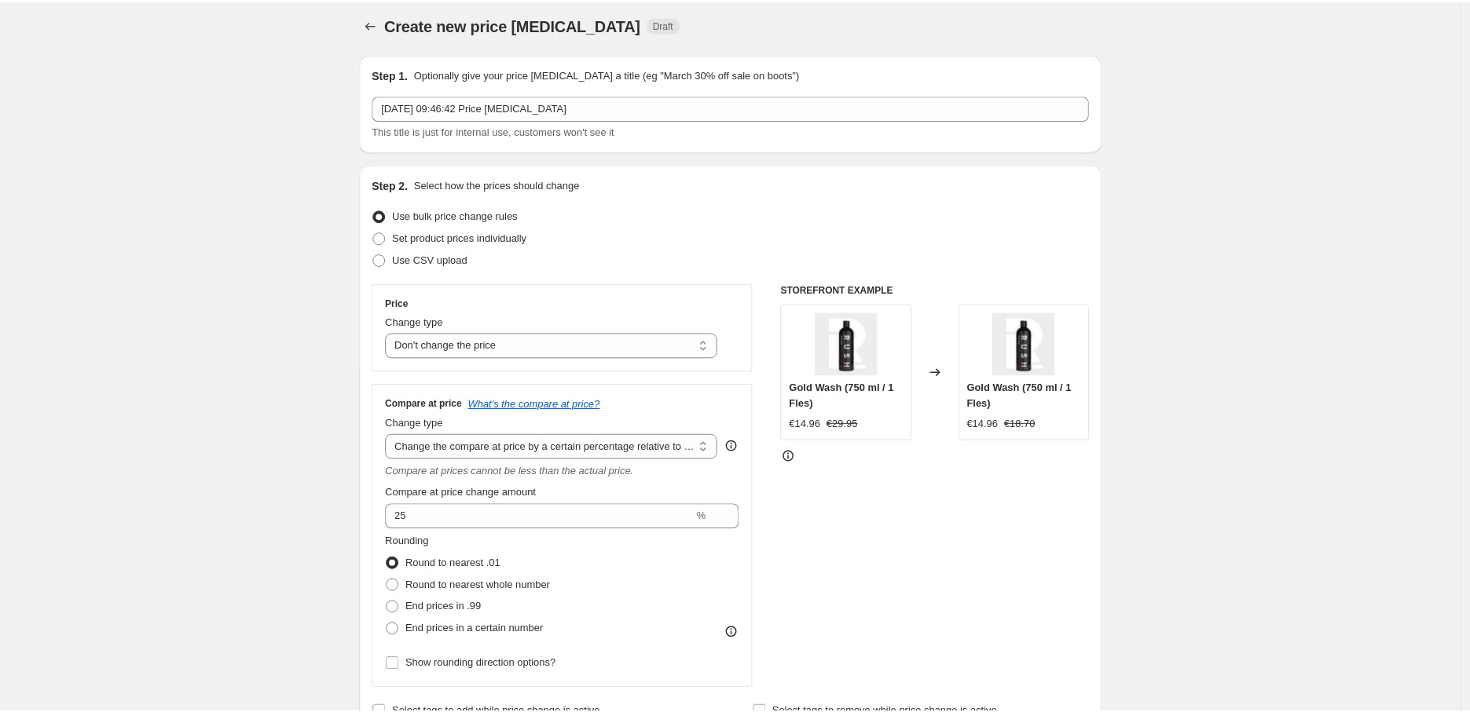
scroll to position [93, 0]
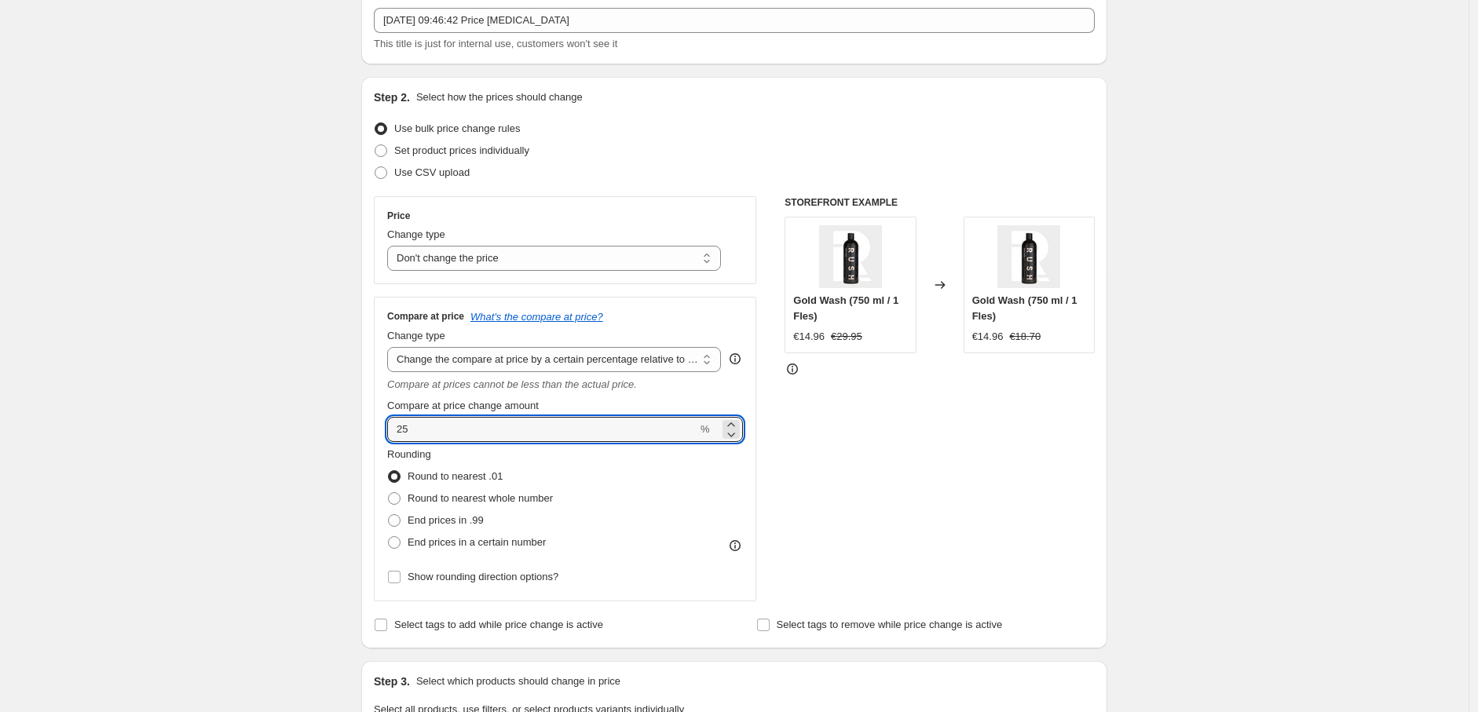
drag, startPoint x: 434, startPoint y: 426, endPoint x: 381, endPoint y: 424, distance: 52.7
click at [381, 424] on div "Compare at price What's the compare at price? Change type Change the compare at…" at bounding box center [565, 449] width 383 height 305
type input "25"
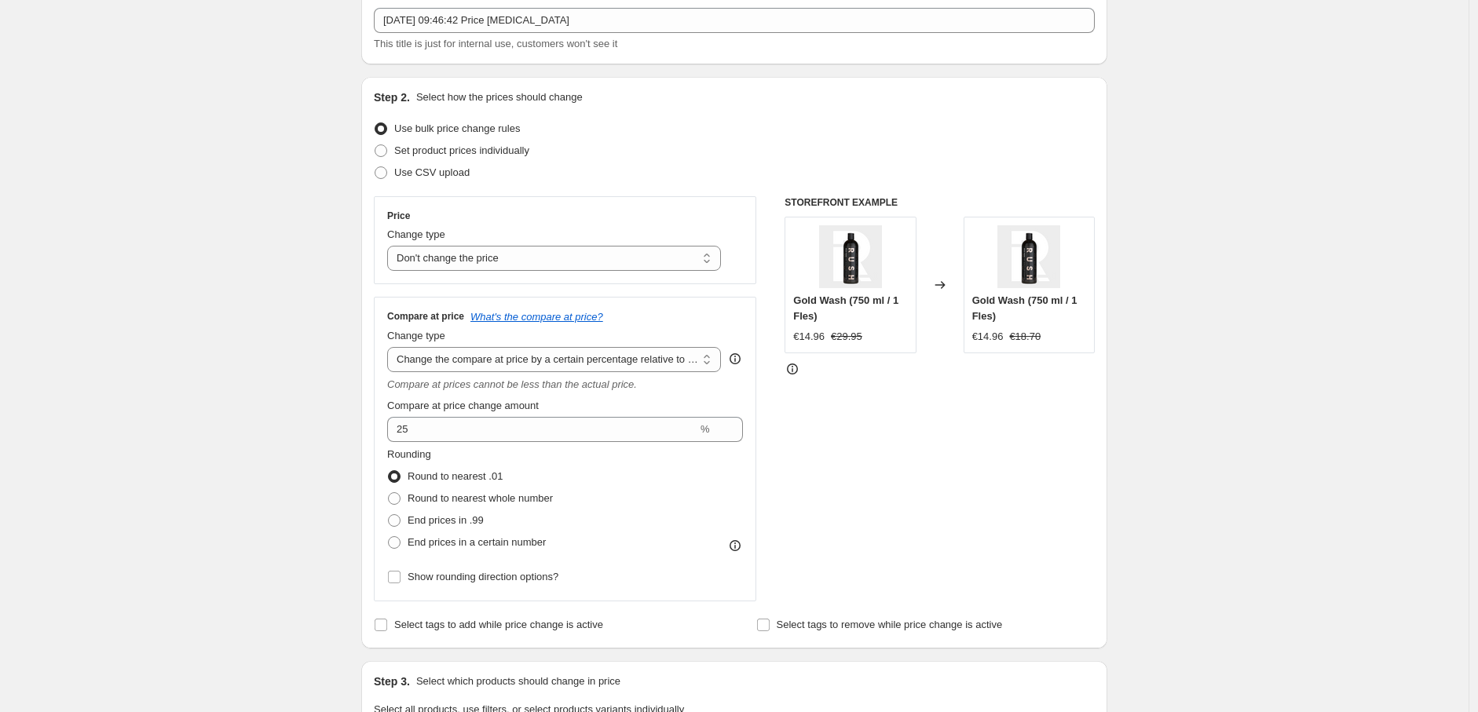
click at [253, 348] on div "Create new price [MEDICAL_DATA]. This page is ready Create new price [MEDICAL_D…" at bounding box center [734, 702] width 1469 height 1591
click at [272, 338] on div "Create new price [MEDICAL_DATA]. This page is ready Create new price [MEDICAL_D…" at bounding box center [734, 702] width 1469 height 1591
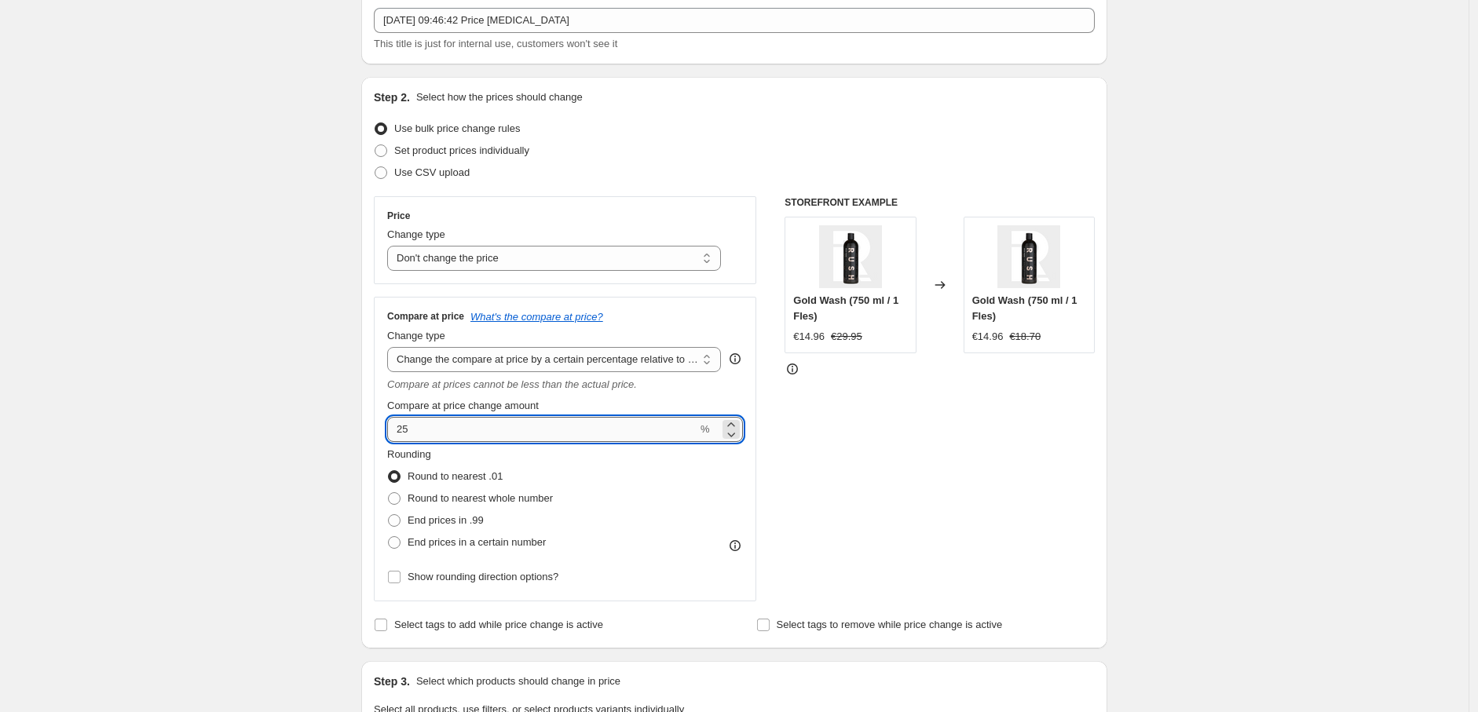
click at [523, 441] on input "25" at bounding box center [542, 429] width 310 height 25
click at [130, 309] on div "Create new price [MEDICAL_DATA]. This page is ready Create new price [MEDICAL_D…" at bounding box center [734, 702] width 1469 height 1591
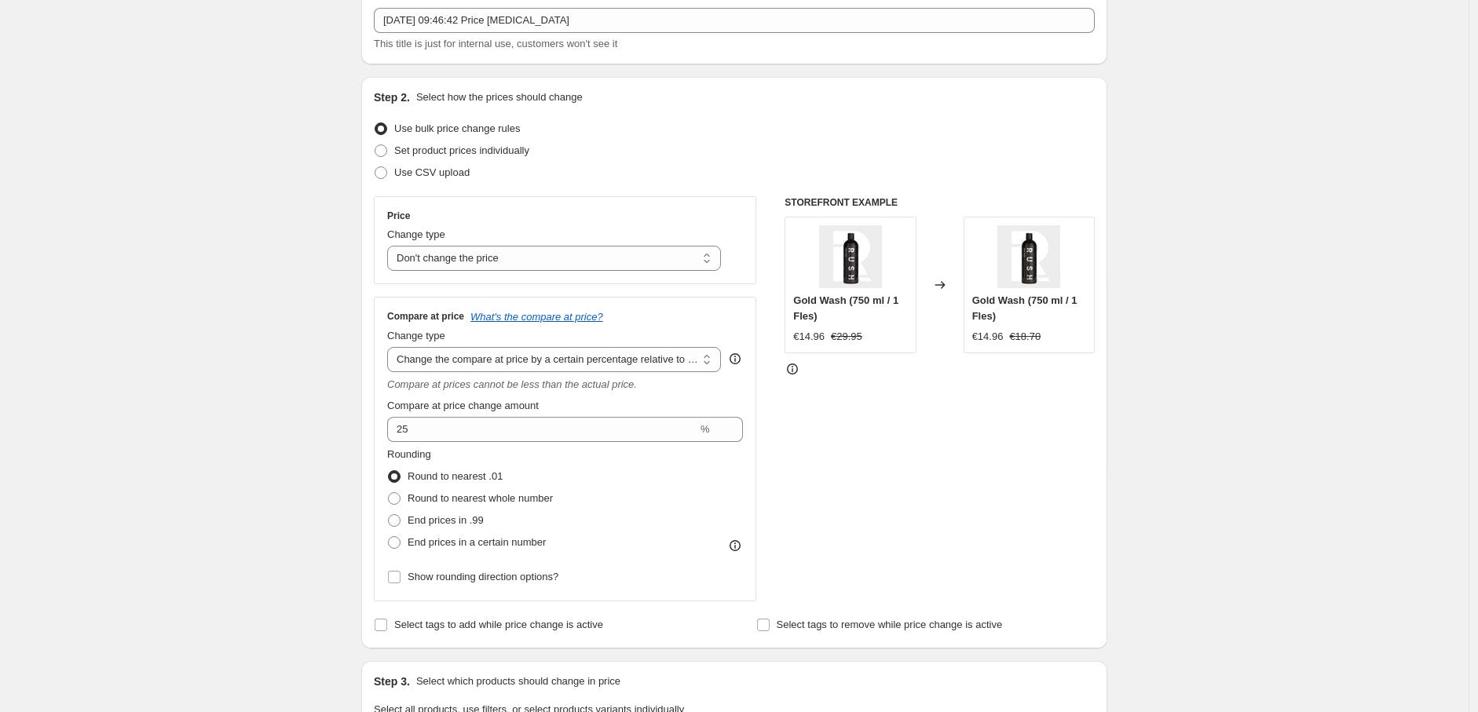
click at [889, 282] on div "Gold Wash (750 ml / 1 Fles) €14.96 €29.95" at bounding box center [850, 285] width 131 height 137
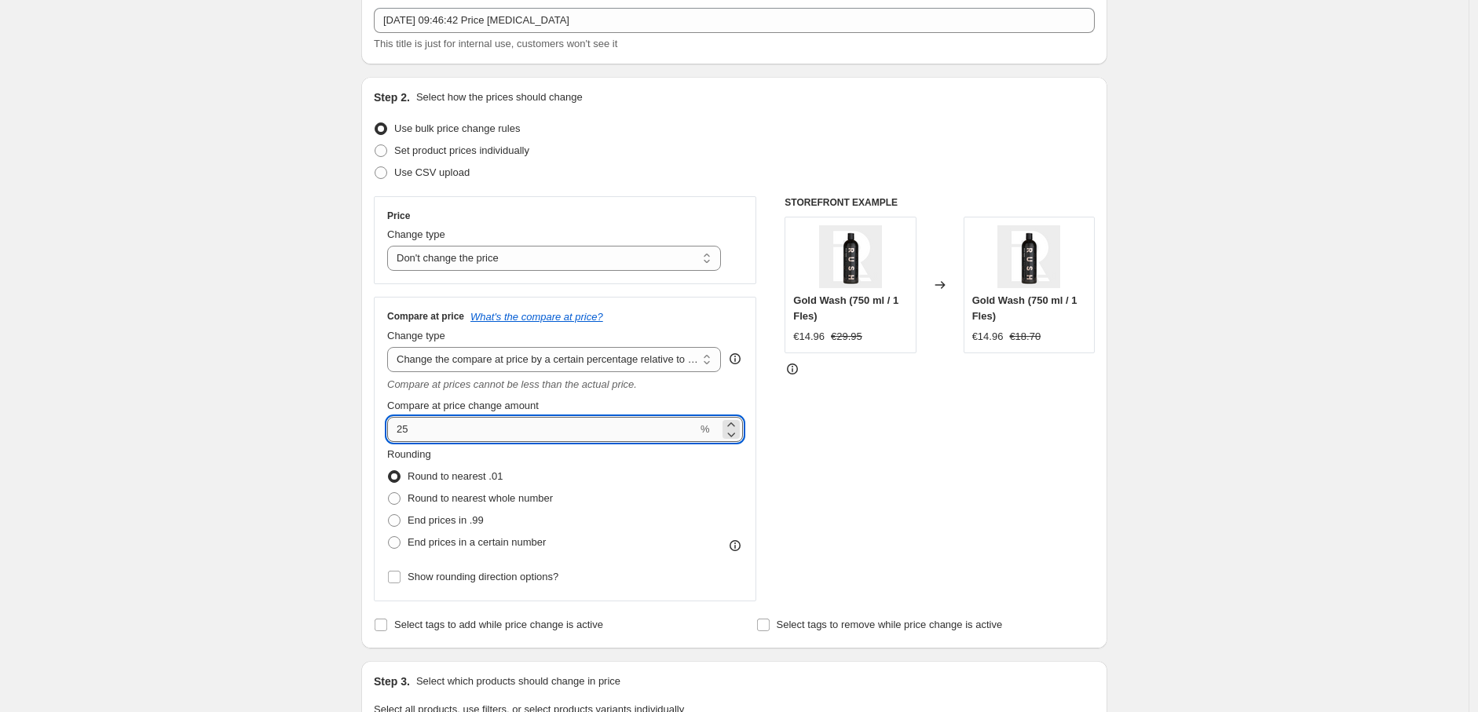
click at [469, 424] on input "25" at bounding box center [542, 429] width 310 height 25
drag, startPoint x: 452, startPoint y: 425, endPoint x: 309, endPoint y: 425, distance: 142.2
click at [309, 425] on div "Create new price [MEDICAL_DATA]. This page is ready Create new price [MEDICAL_D…" at bounding box center [734, 702] width 1469 height 1591
type input "-25"
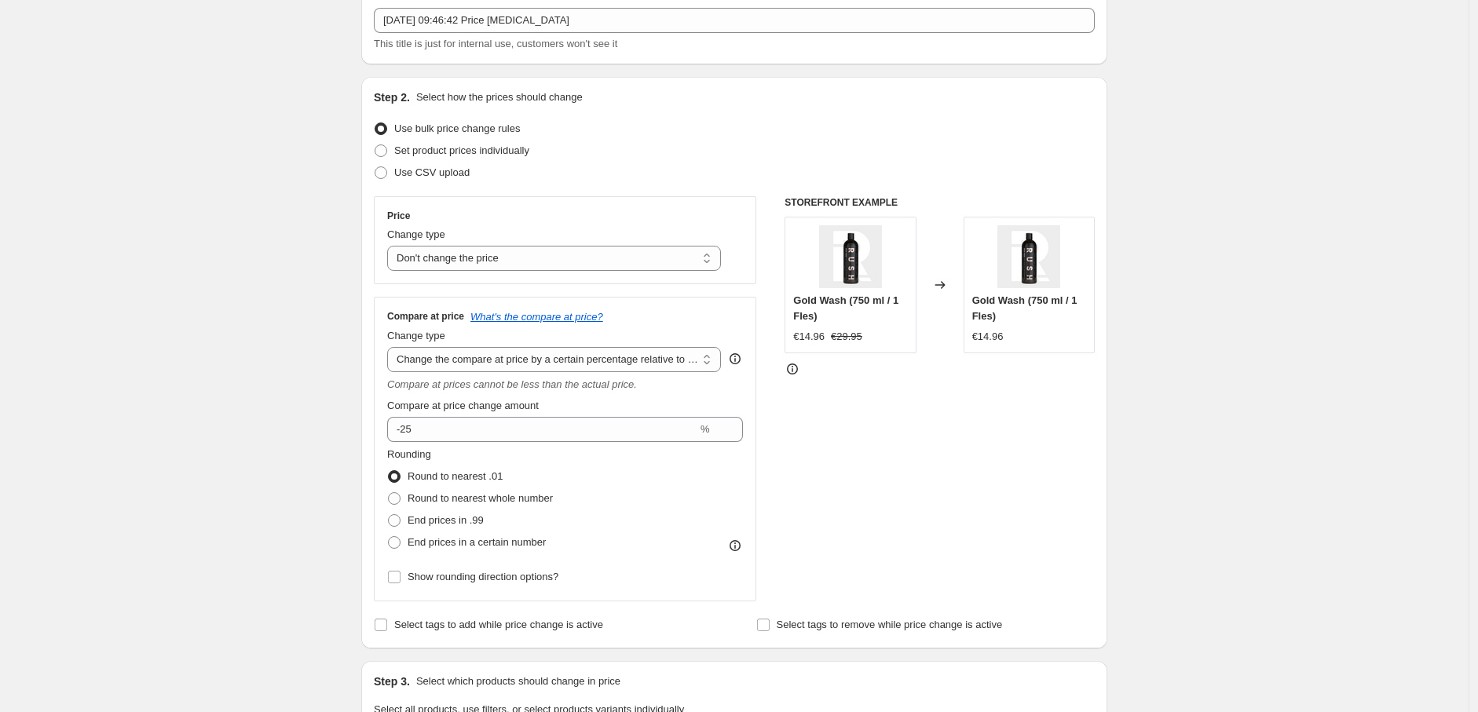
click at [304, 418] on div "Create new price [MEDICAL_DATA]. This page is ready Create new price [MEDICAL_D…" at bounding box center [734, 702] width 1469 height 1591
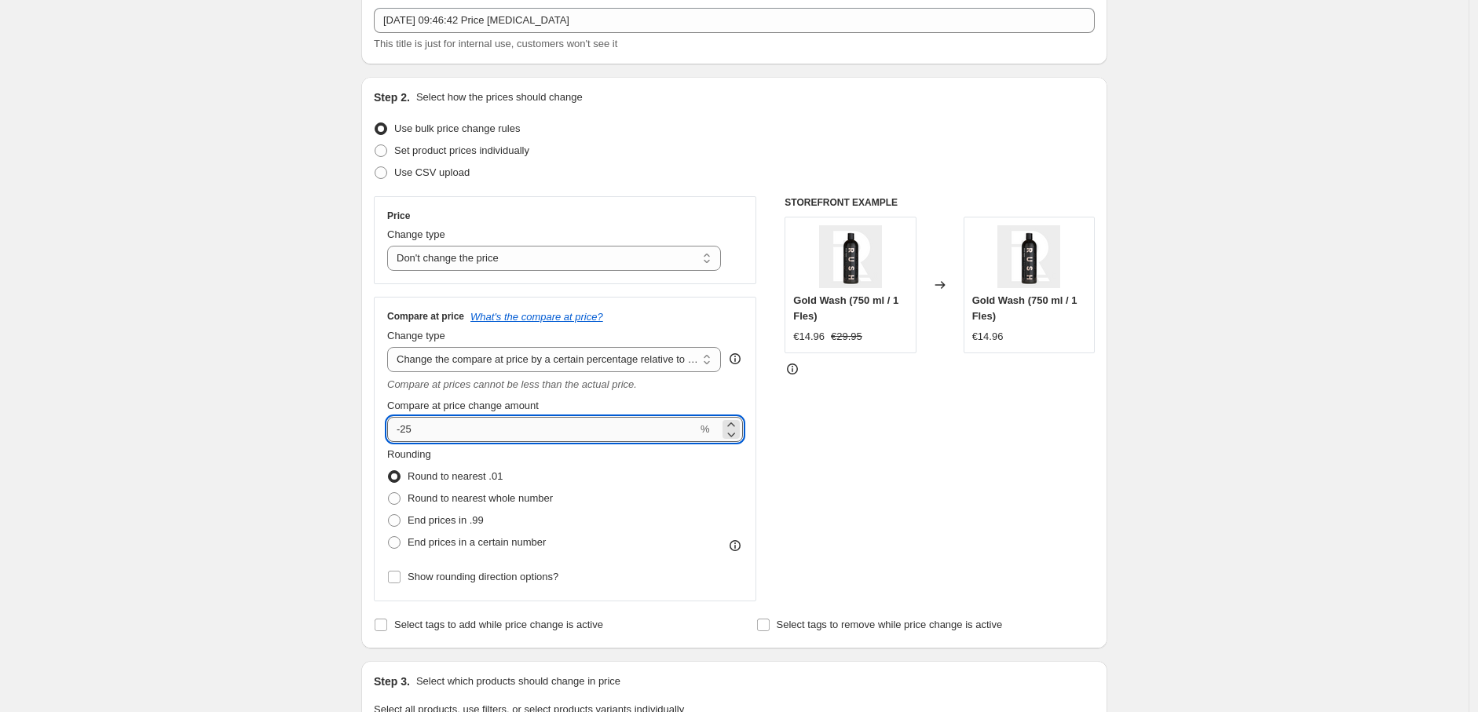
click at [474, 423] on input "-25" at bounding box center [542, 429] width 310 height 25
drag, startPoint x: 515, startPoint y: 432, endPoint x: 273, endPoint y: 424, distance: 242.8
click at [273, 424] on div "Create new price [MEDICAL_DATA]. This page is ready Create new price [MEDICAL_D…" at bounding box center [734, 702] width 1469 height 1591
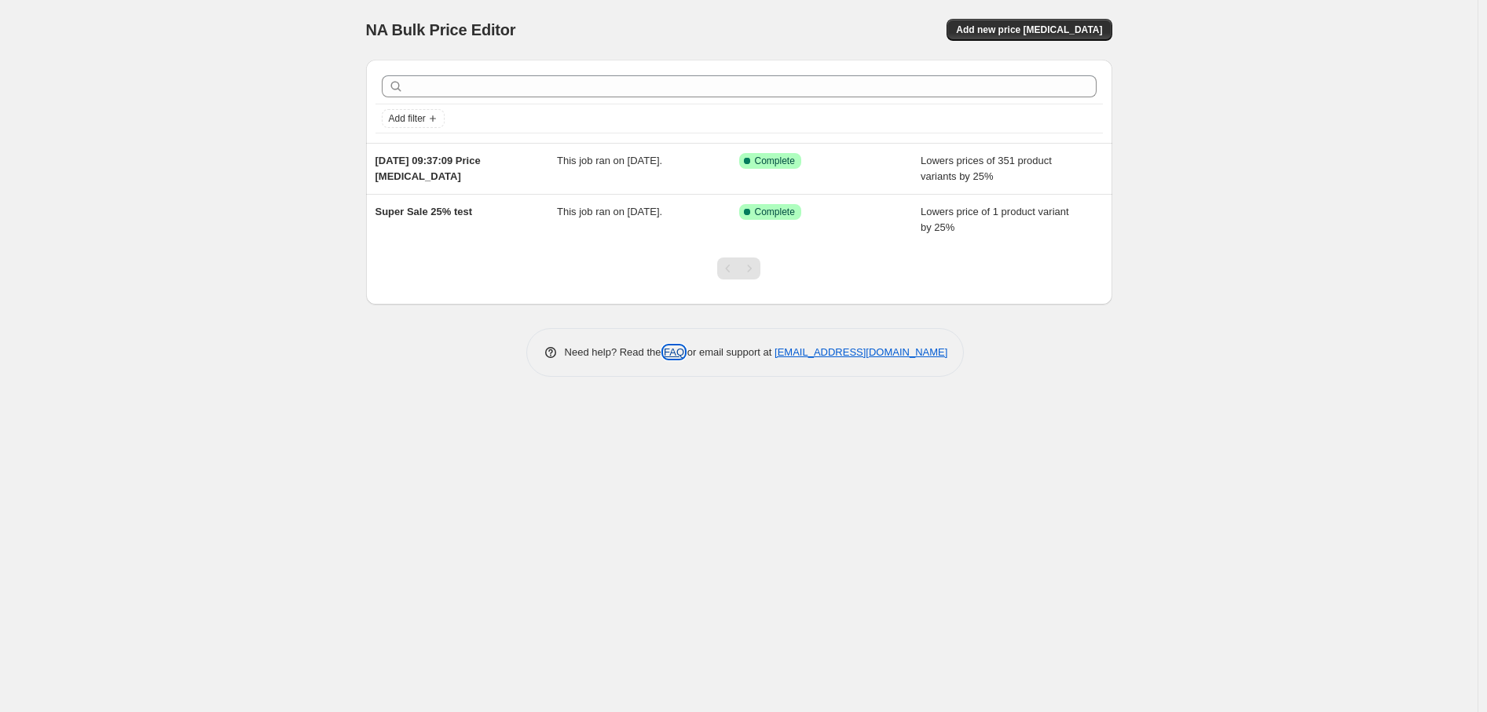
click at [668, 350] on link "FAQ" at bounding box center [674, 352] width 20 height 12
click at [1089, 27] on span "Add new price [MEDICAL_DATA]" at bounding box center [1029, 30] width 146 height 13
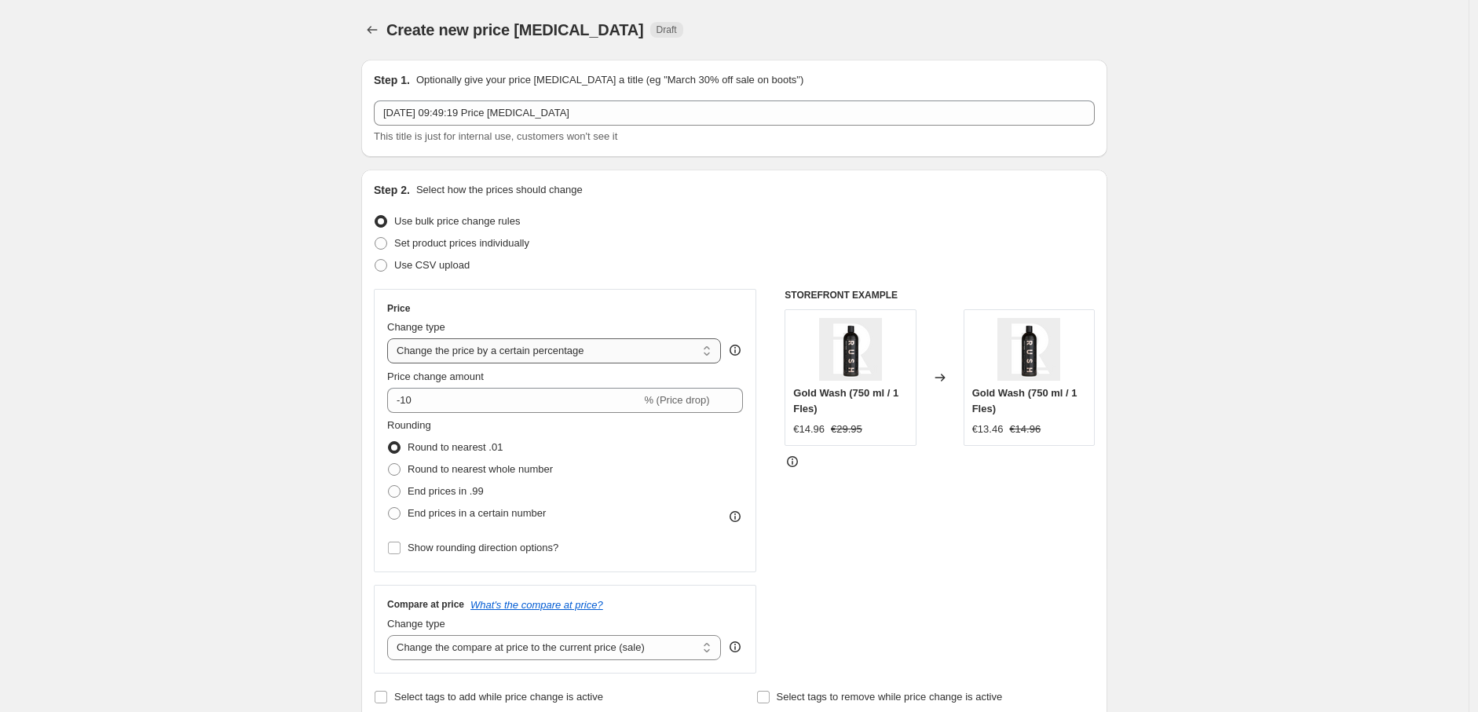
click at [564, 350] on select "Change the price to a certain amount Change the price by a certain amount Chang…" at bounding box center [554, 351] width 334 height 25
select select "no_change"
click at [391, 339] on select "Change the price to a certain amount Change the price by a certain amount Chang…" at bounding box center [554, 351] width 334 height 25
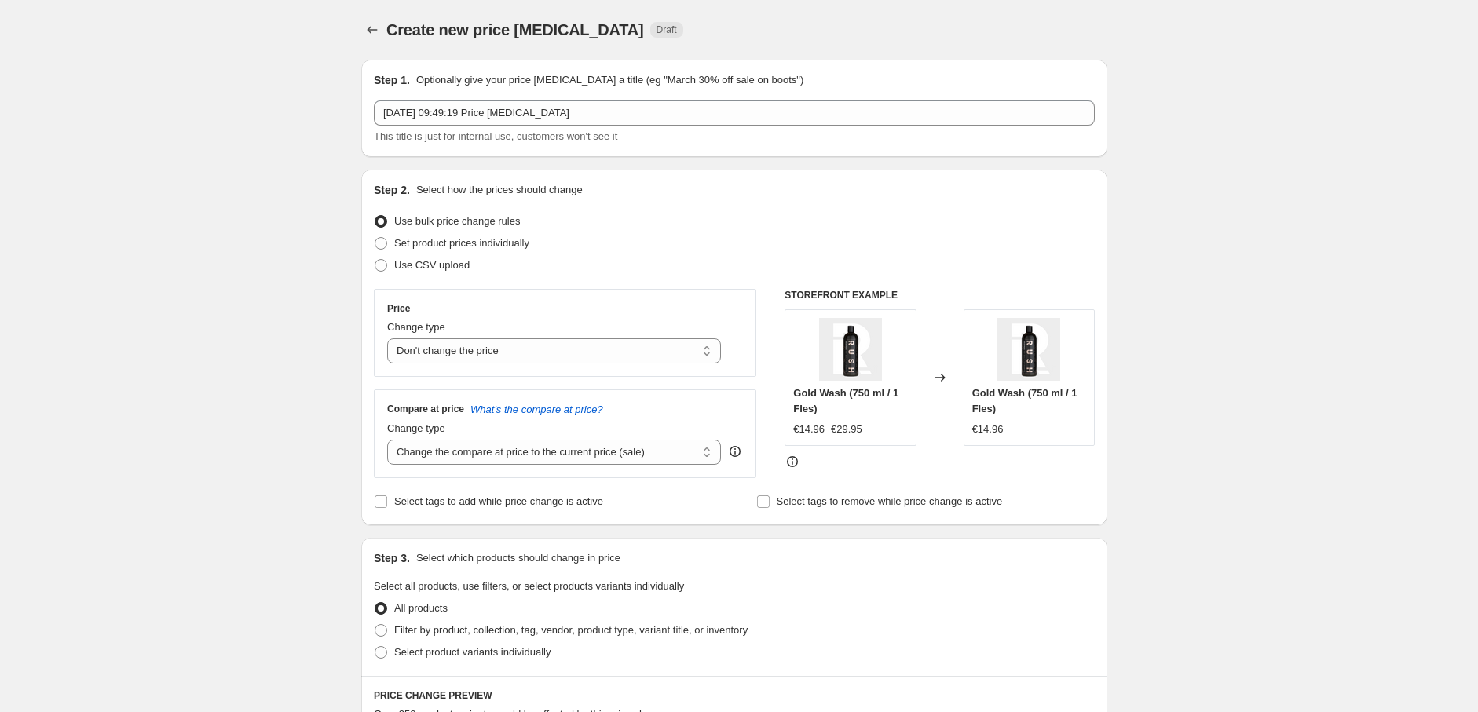
scroll to position [87, 0]
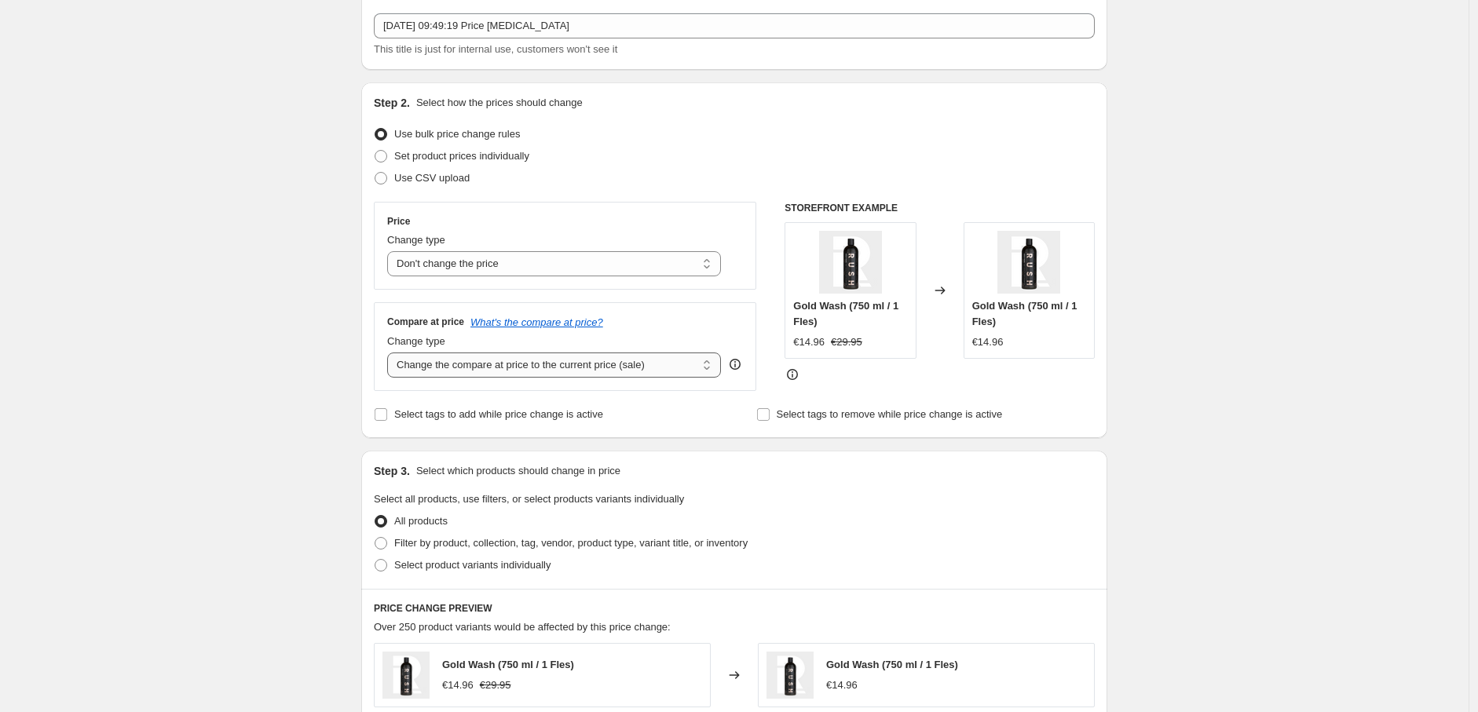
click at [606, 368] on select "Change the compare at price to the current price (sale) Change the compare at p…" at bounding box center [554, 365] width 334 height 25
click at [391, 353] on select "Change the compare at price to the current price (sale) Change the compare at p…" at bounding box center [554, 365] width 334 height 25
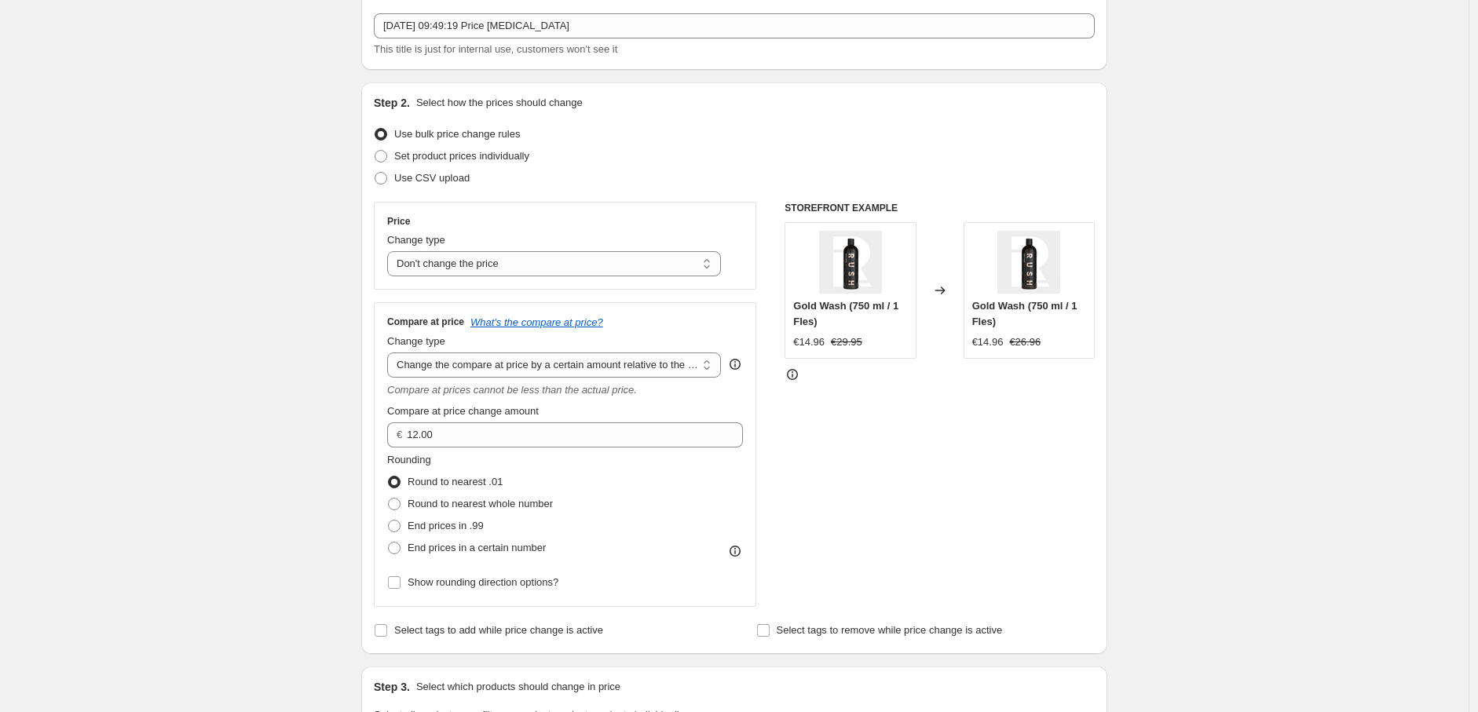
click at [608, 349] on div "Change type" at bounding box center [554, 342] width 334 height 16
click at [624, 364] on select "Change the compare at price to the current price (sale) Change the compare at p…" at bounding box center [554, 365] width 334 height 25
select select "pp"
click at [391, 353] on select "Change the compare at price to the current price (sale) Change the compare at p…" at bounding box center [554, 365] width 334 height 25
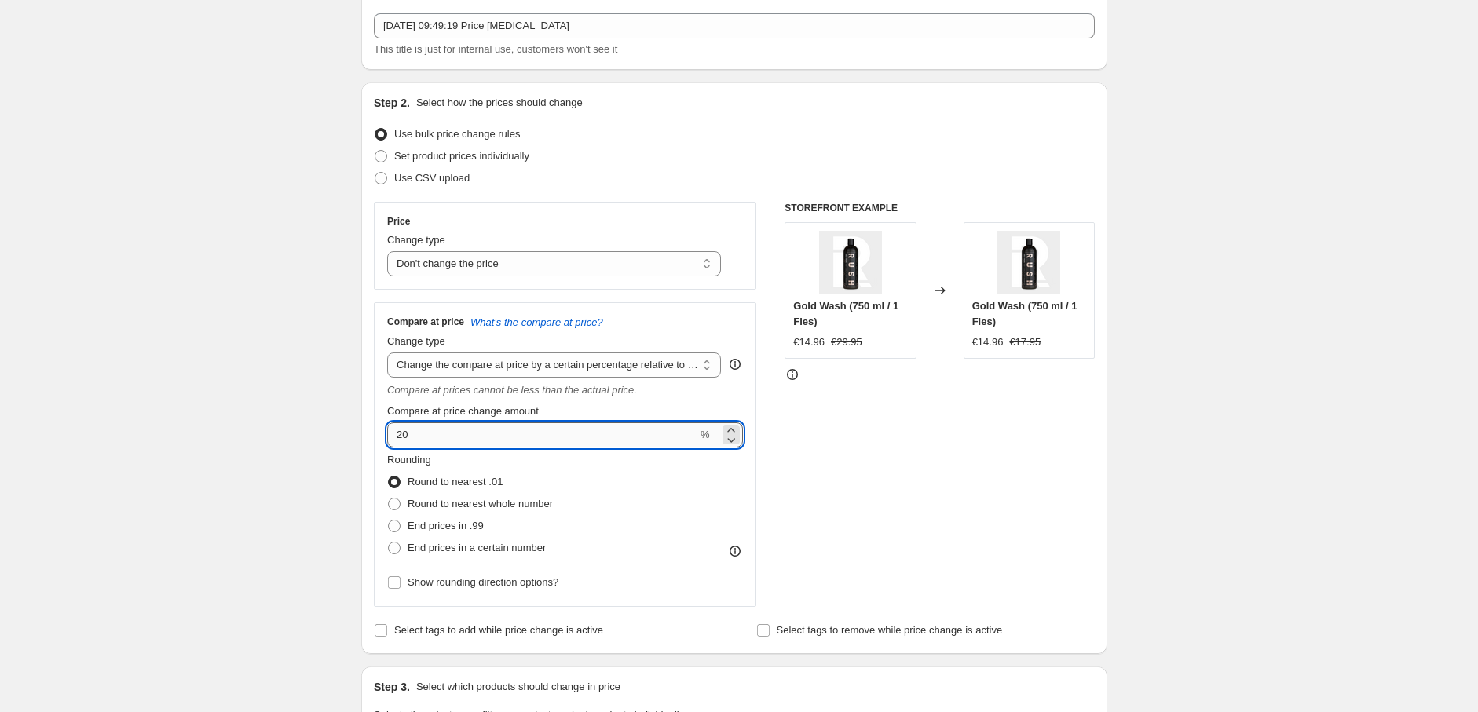
click at [492, 429] on input "20" at bounding box center [542, 435] width 310 height 25
type input "25"
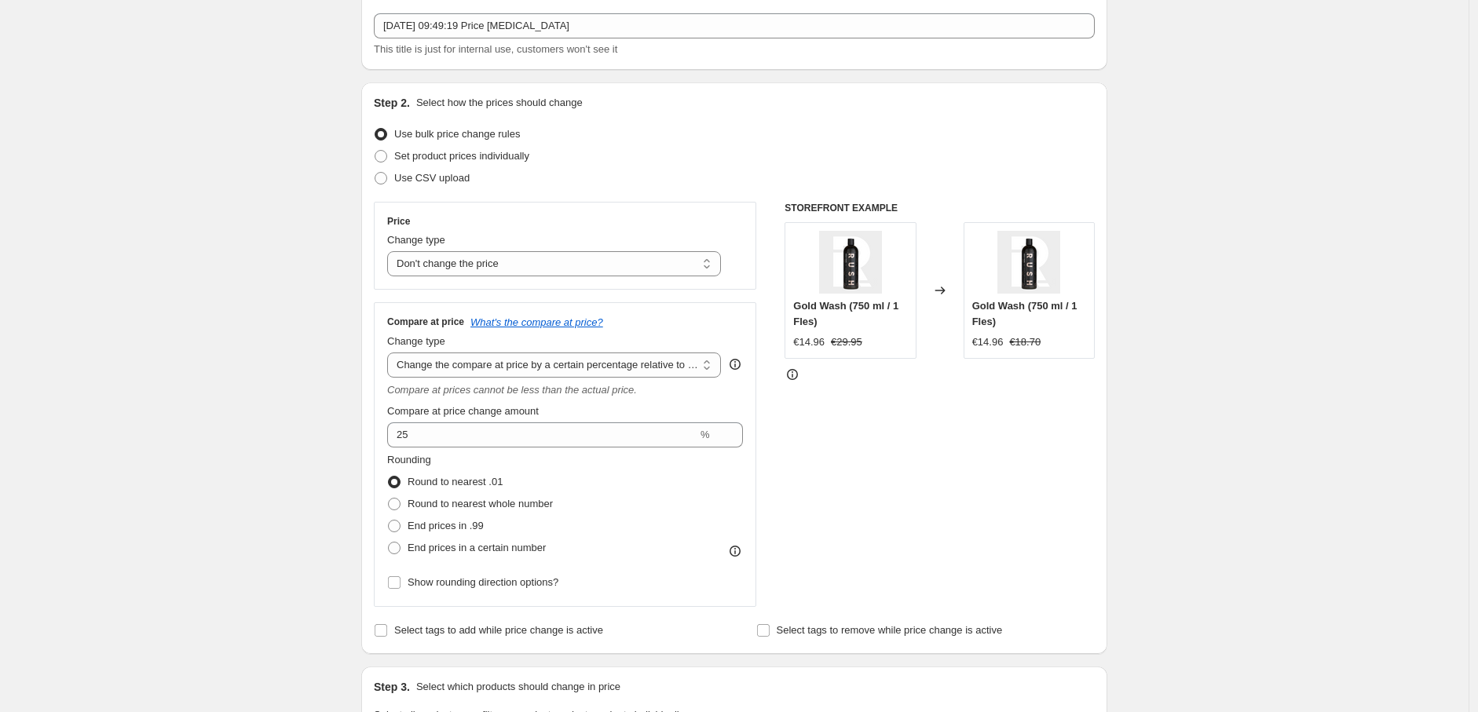
click at [1285, 441] on div "Create new price change job. This page is ready Create new price change job Dra…" at bounding box center [734, 708] width 1469 height 1591
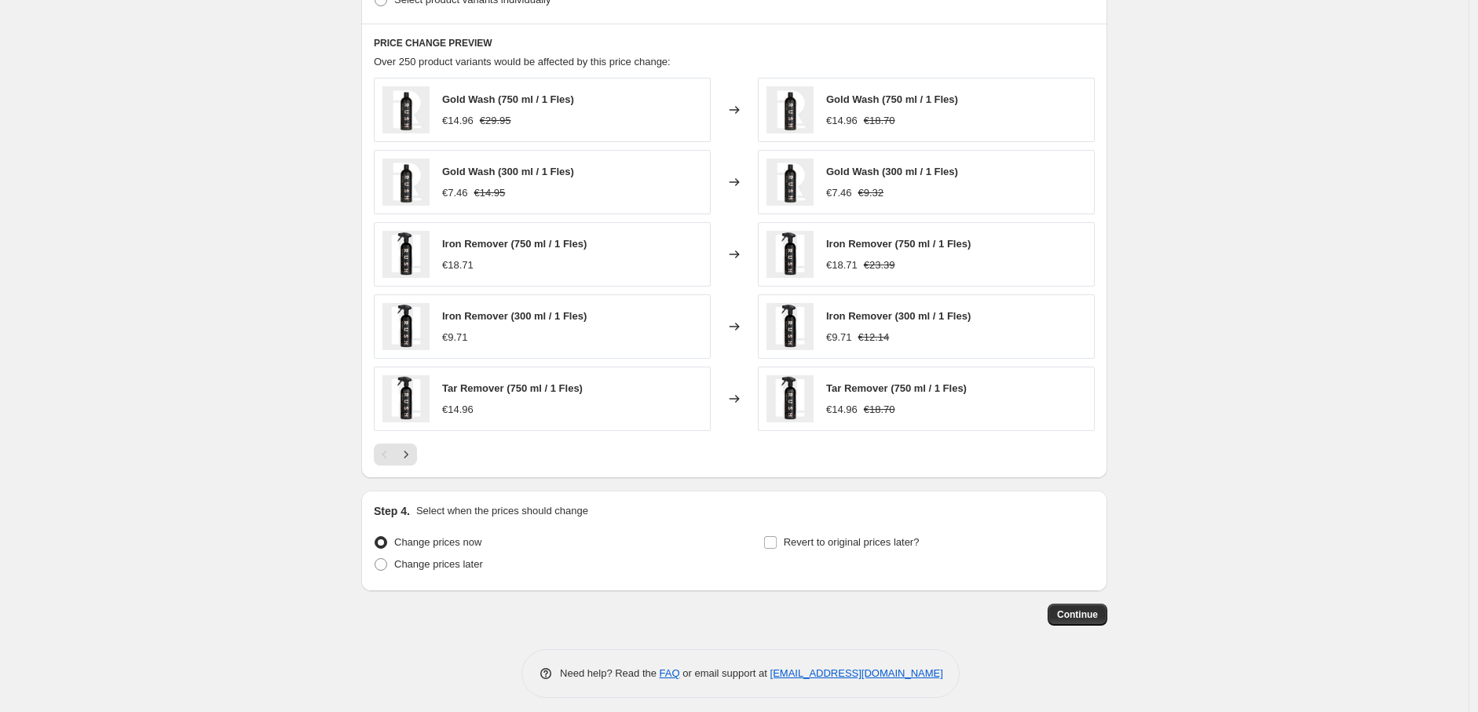
scroll to position [878, 0]
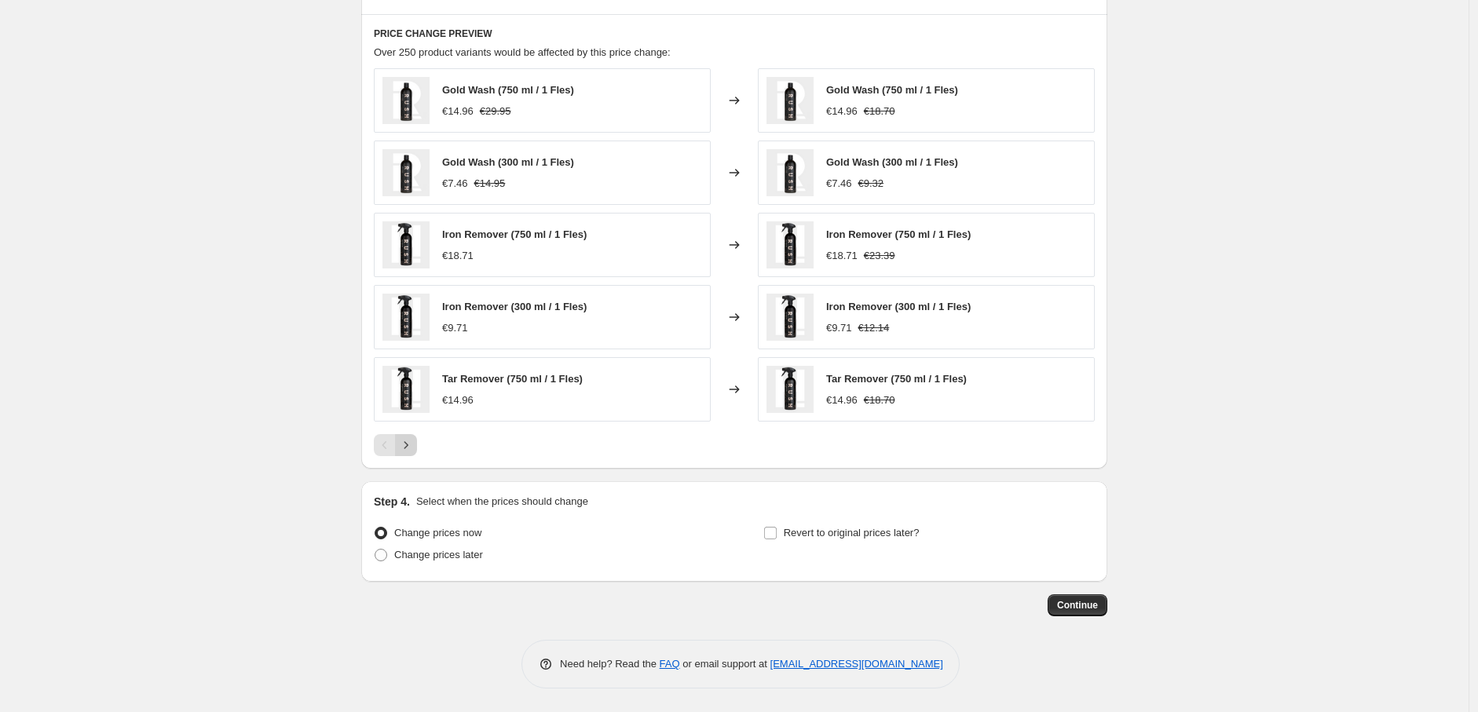
click at [409, 449] on icon "Next" at bounding box center [406, 446] width 16 height 16
drag, startPoint x: 409, startPoint y: 443, endPoint x: 277, endPoint y: 430, distance: 132.6
click at [414, 443] on icon "Next" at bounding box center [406, 446] width 16 height 16
click at [414, 441] on icon "Next" at bounding box center [406, 446] width 16 height 16
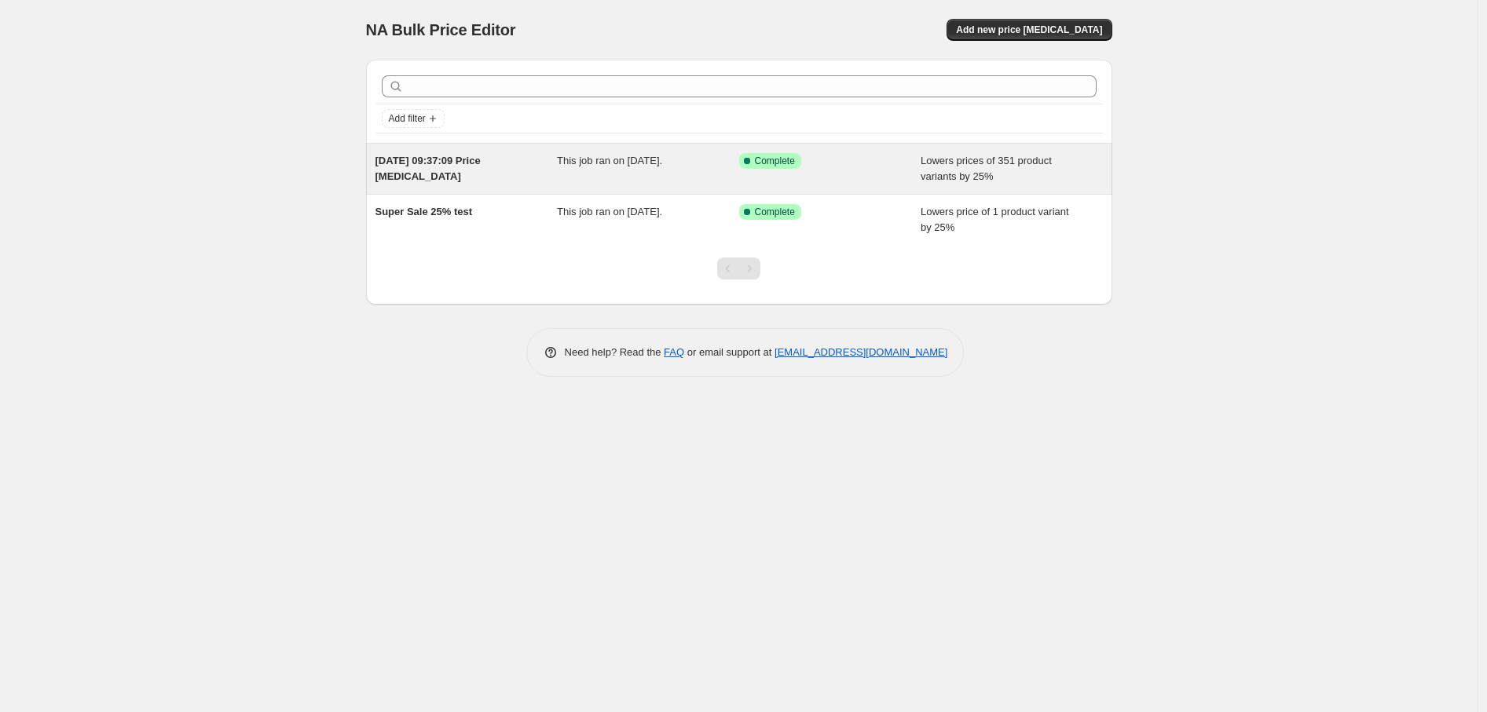
click at [481, 159] on span "[DATE] 09:37:09 Price [MEDICAL_DATA]" at bounding box center [427, 168] width 105 height 27
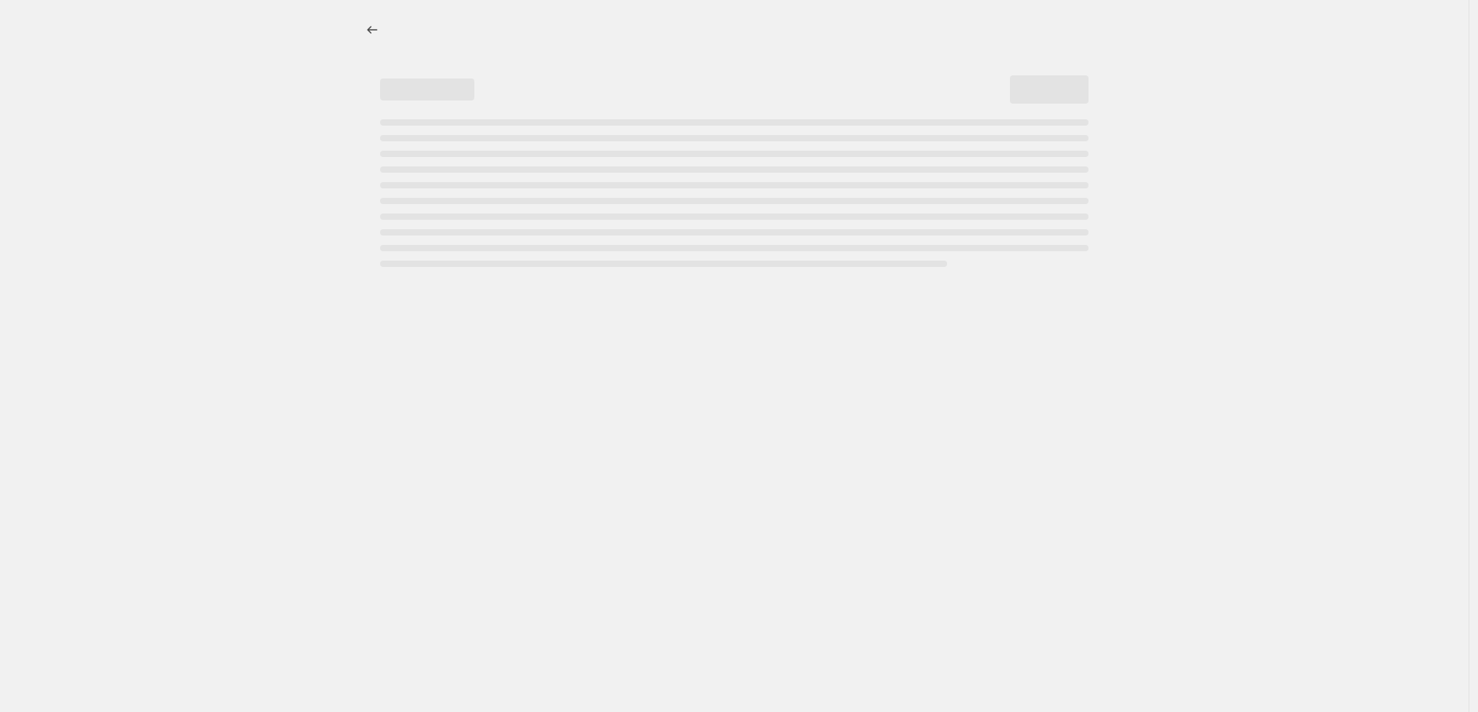
select select "percentage"
select select "no_change"
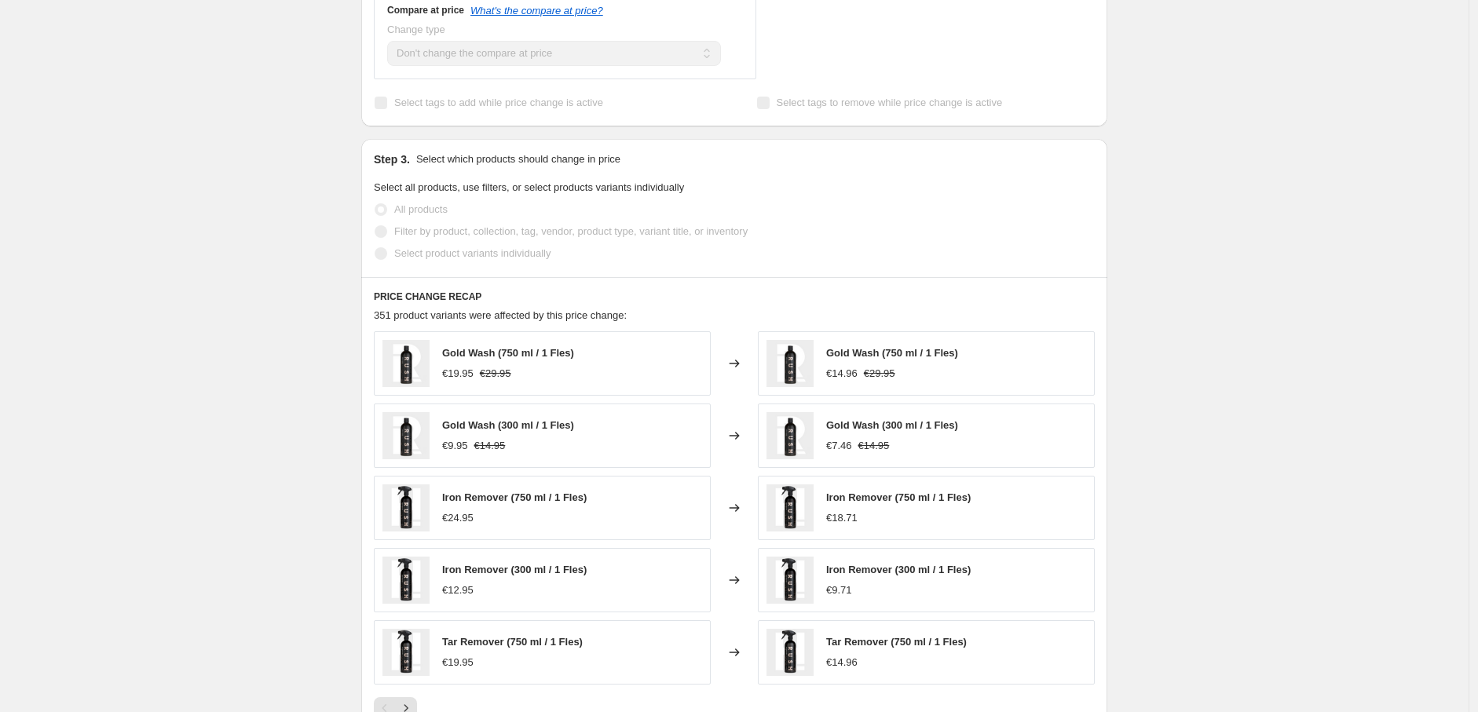
scroll to position [873, 0]
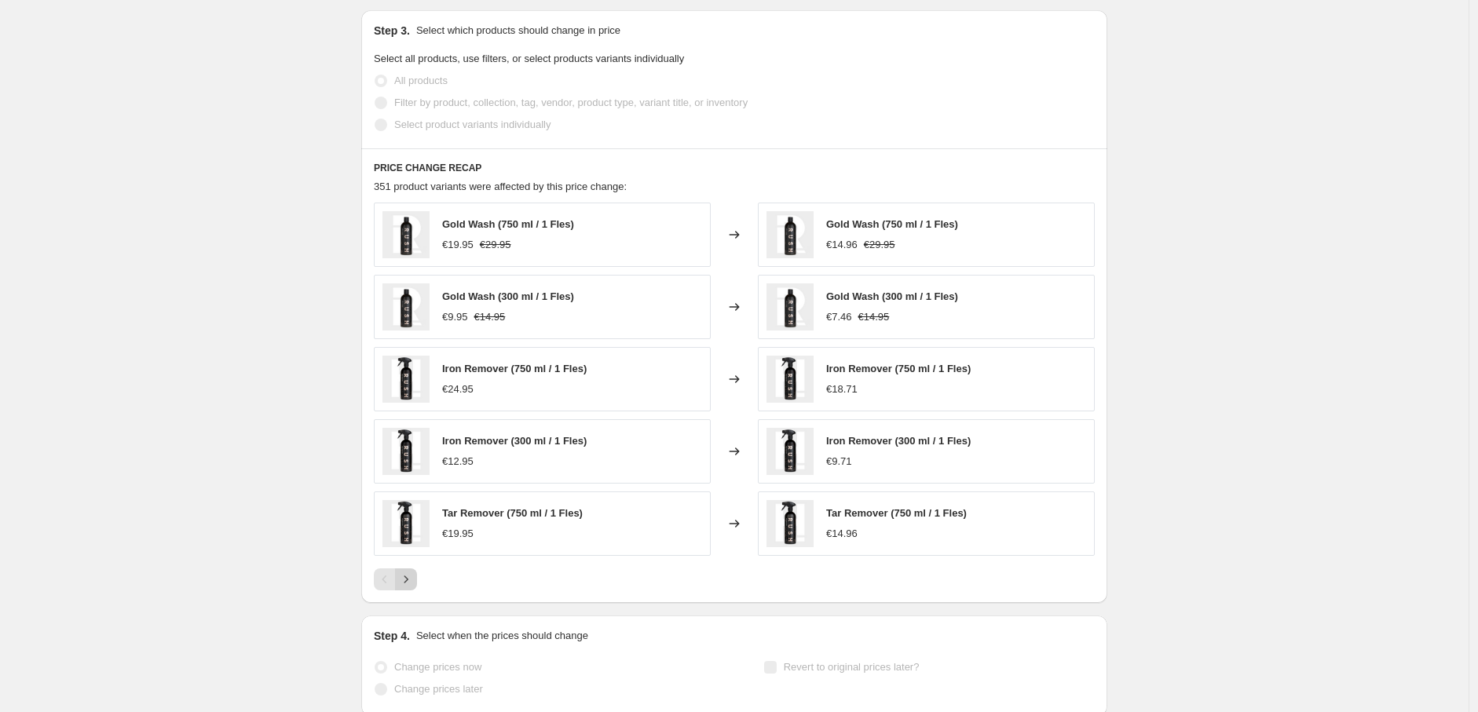
click at [411, 586] on icon "Next" at bounding box center [406, 580] width 16 height 16
click at [412, 582] on icon "Next" at bounding box center [406, 580] width 16 height 16
click at [412, 580] on icon "Next" at bounding box center [406, 580] width 16 height 16
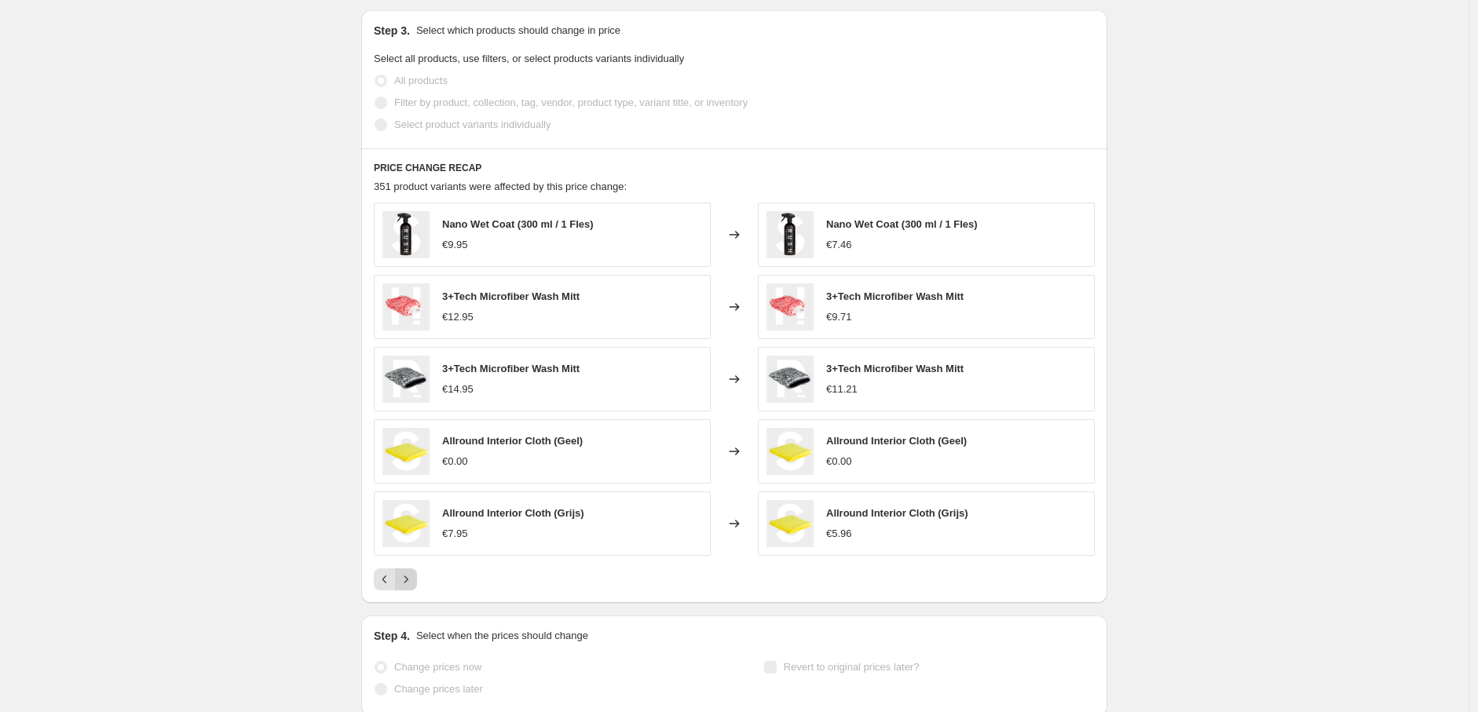
click at [417, 578] on button "Next" at bounding box center [406, 580] width 22 height 22
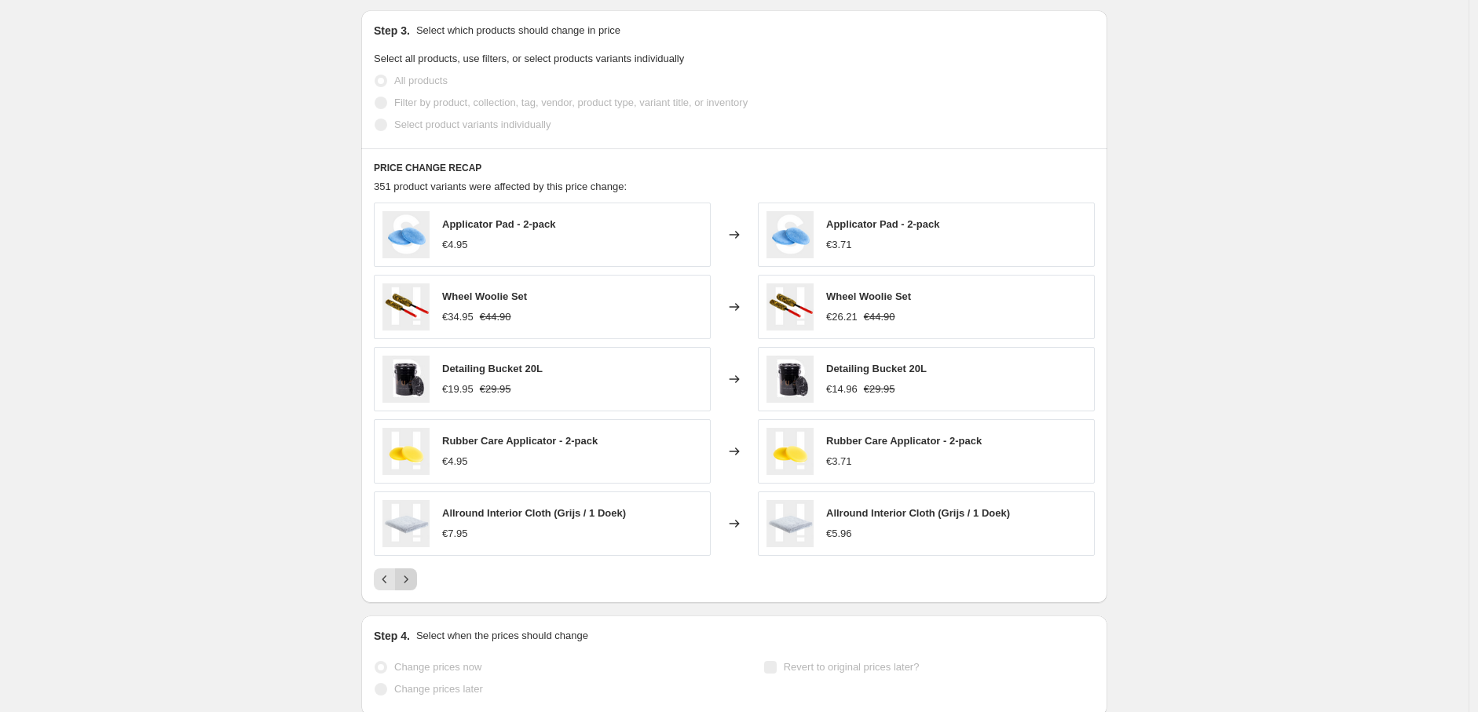
click at [417, 577] on button "Next" at bounding box center [406, 580] width 22 height 22
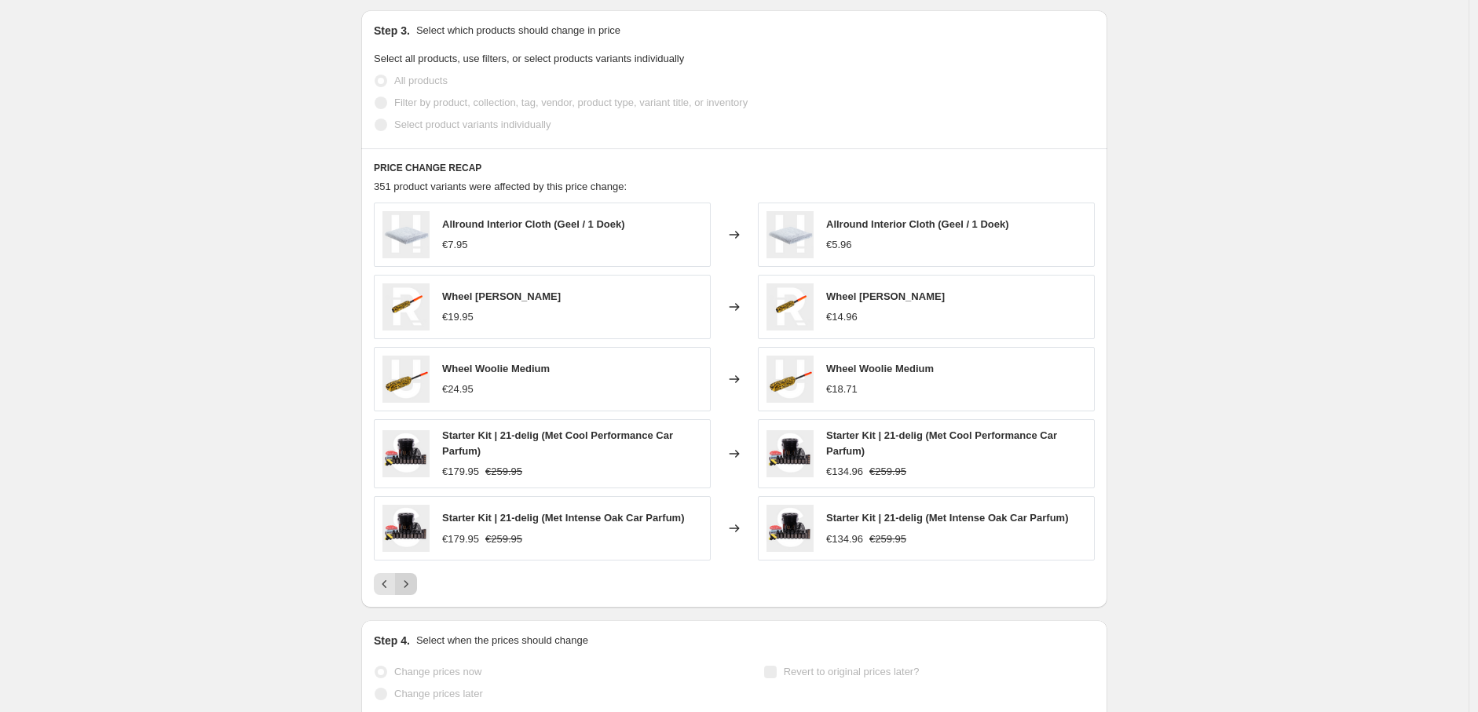
click at [417, 577] on button "Next" at bounding box center [406, 584] width 22 height 22
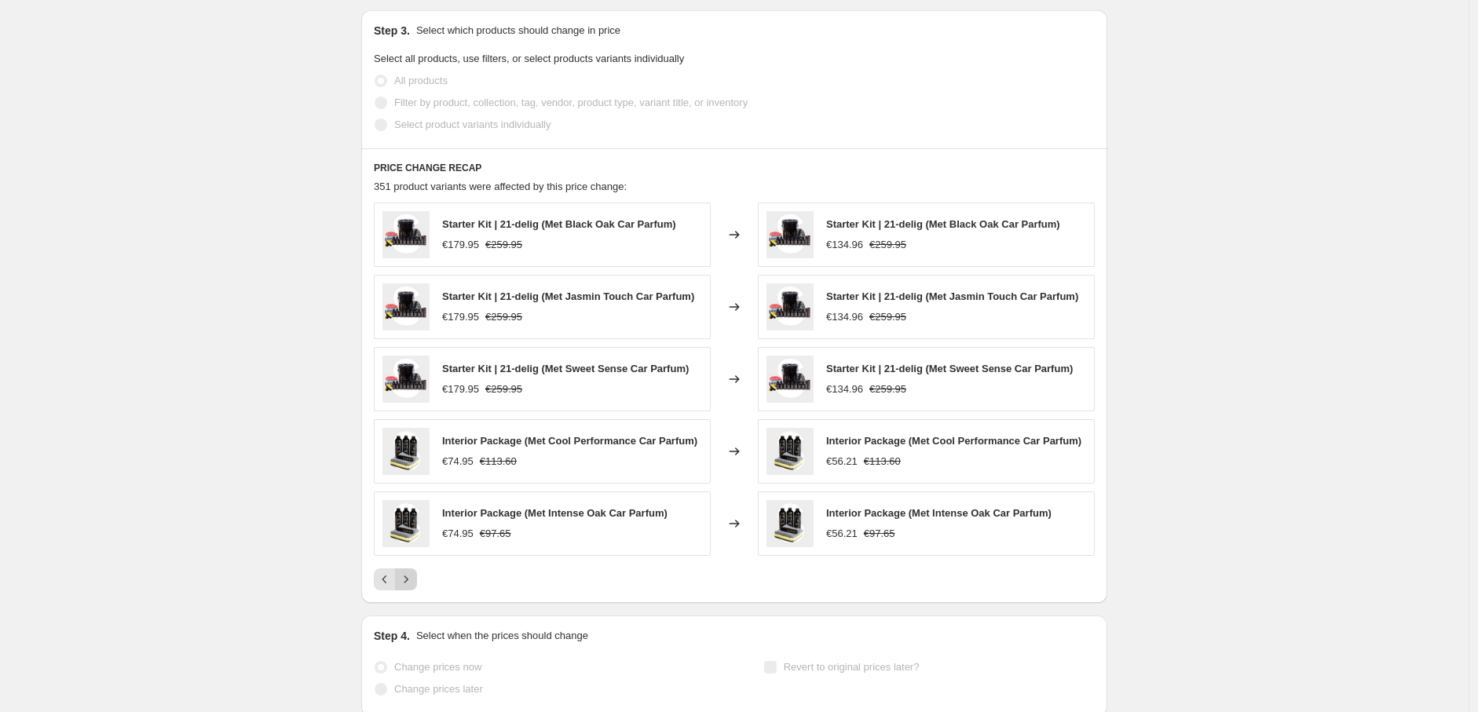
click at [419, 577] on div "Starter Kit | 21-delig (Met Black Oak Car Parfum) €179.95 €259.95 Changed to St…" at bounding box center [734, 397] width 721 height 388
click at [412, 588] on icon "Next" at bounding box center [406, 580] width 16 height 16
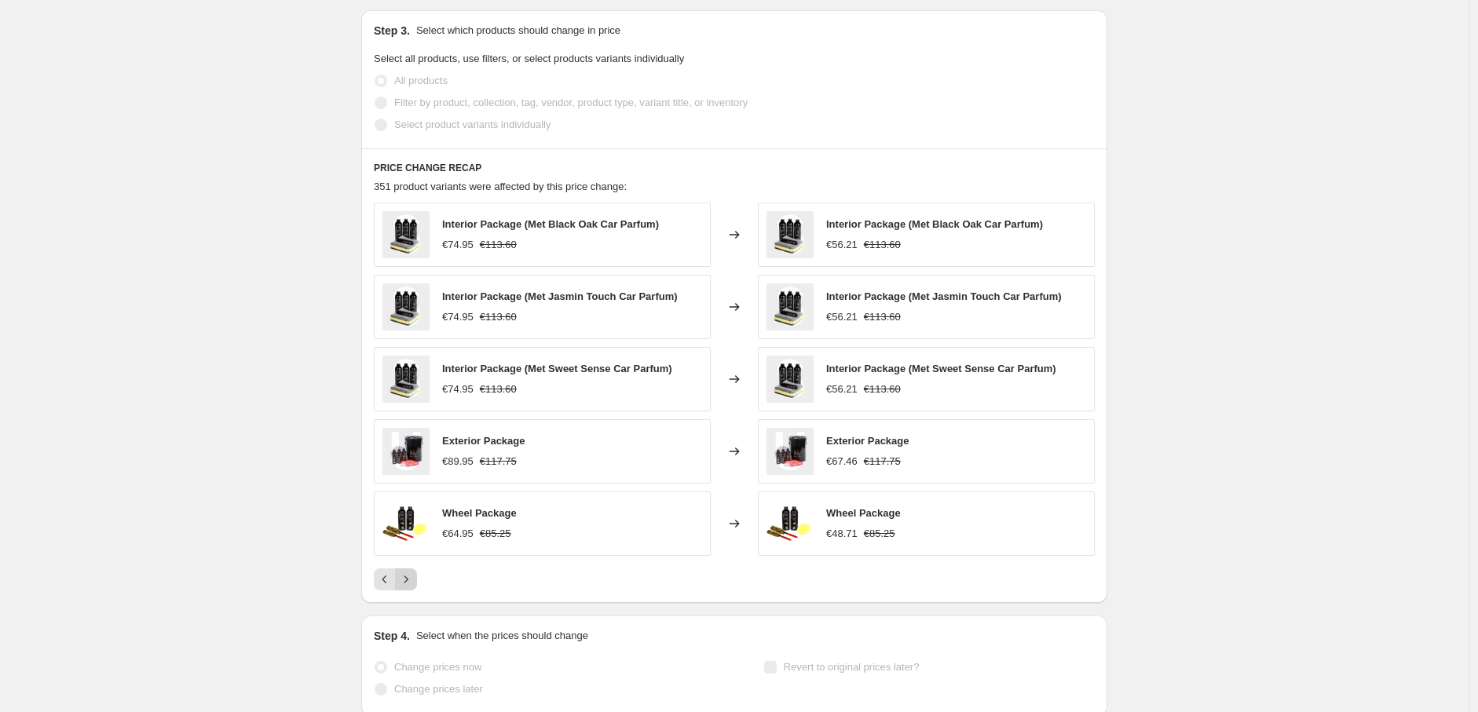
click at [412, 585] on icon "Next" at bounding box center [406, 580] width 16 height 16
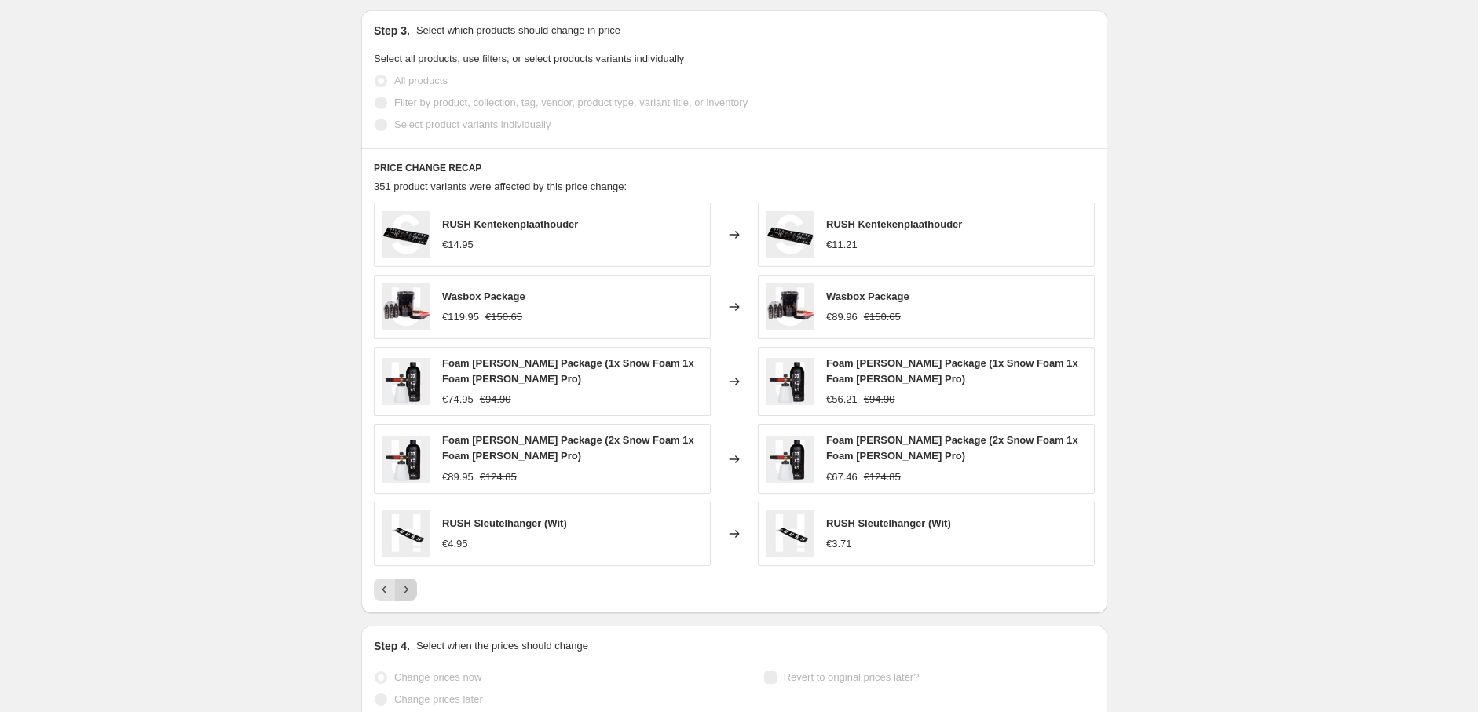
click at [412, 584] on icon "Next" at bounding box center [406, 590] width 16 height 16
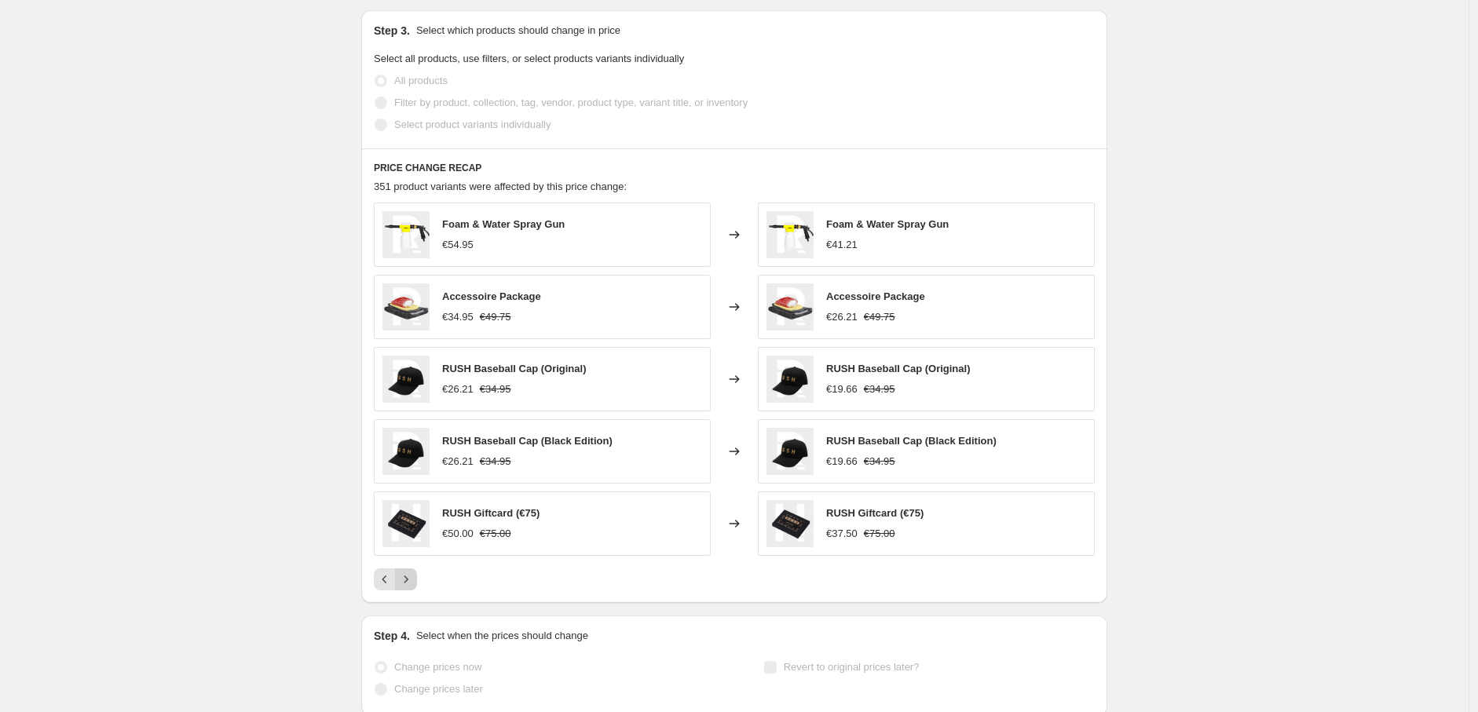
click at [412, 584] on icon "Next" at bounding box center [406, 580] width 16 height 16
